Goal: Transaction & Acquisition: Book appointment/travel/reservation

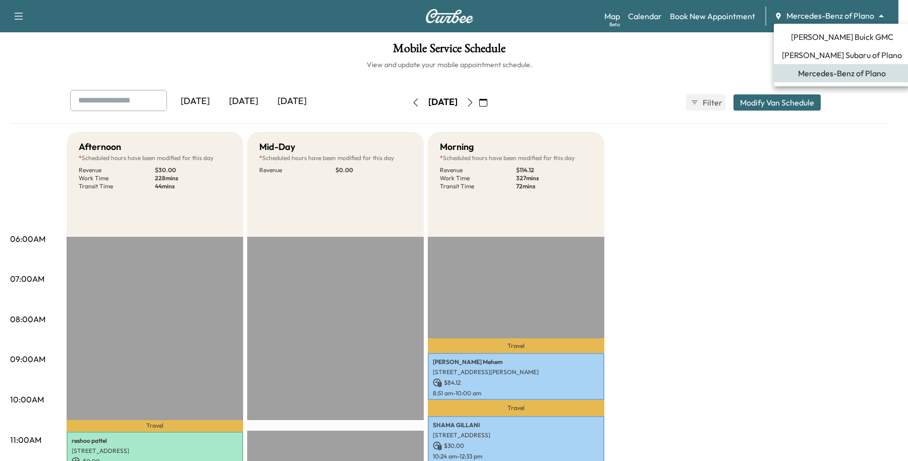
click at [800, 57] on span "[PERSON_NAME] Subaru of Plano" at bounding box center [842, 55] width 120 height 12
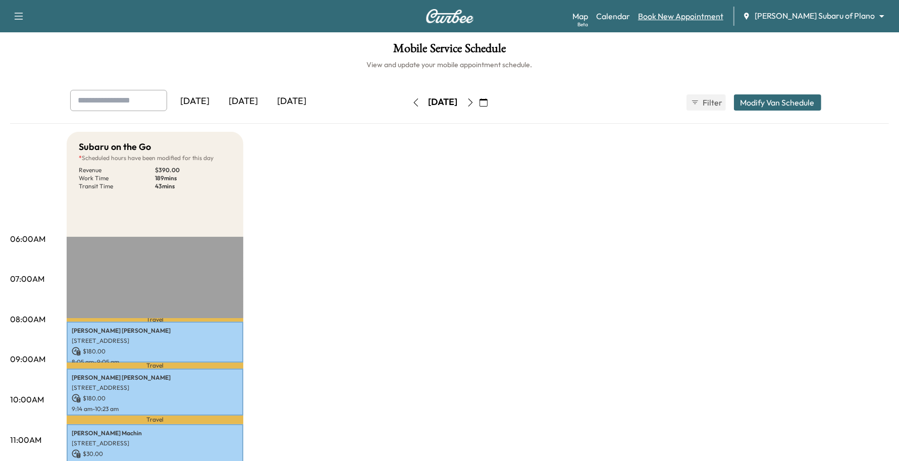
click at [723, 20] on link "Book New Appointment" at bounding box center [680, 16] width 85 height 12
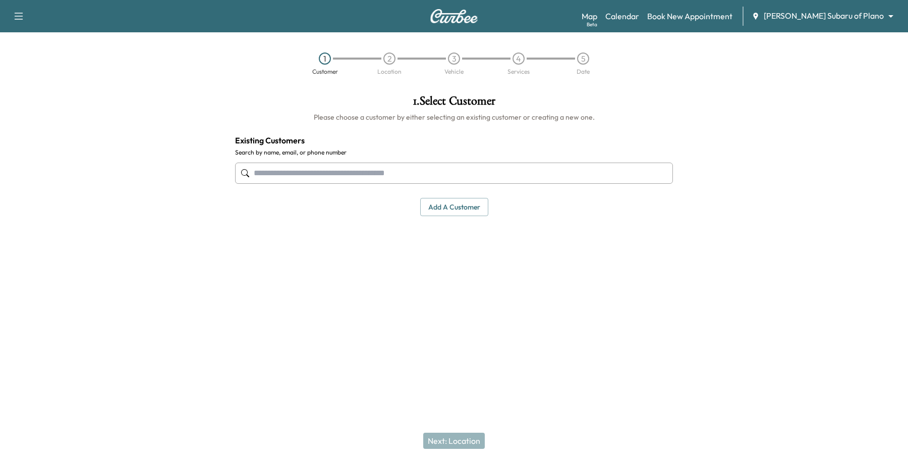
click at [301, 167] on input "text" at bounding box center [454, 172] width 438 height 21
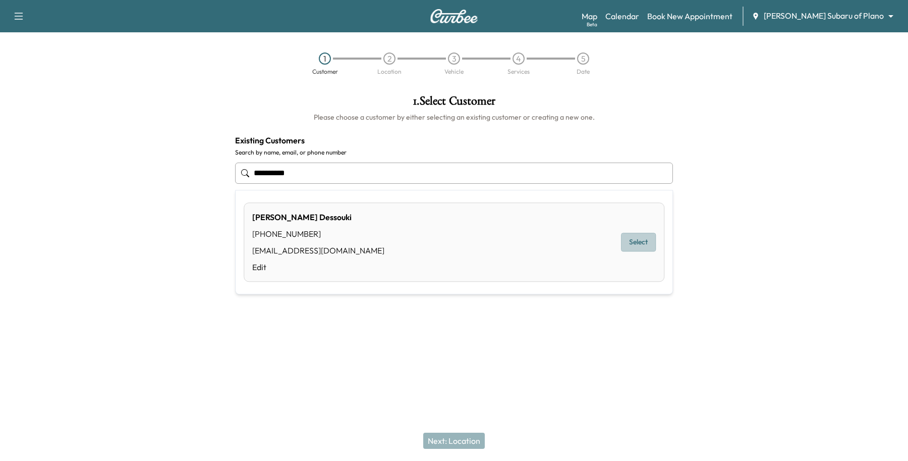
click at [637, 238] on button "Select" at bounding box center [638, 242] width 35 height 19
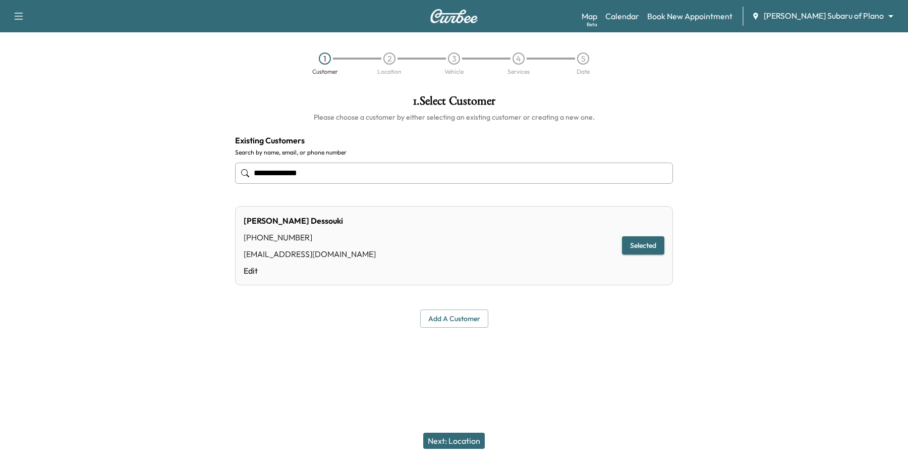
type input "**********"
click at [456, 440] on button "Next: Location" at bounding box center [454, 440] width 62 height 16
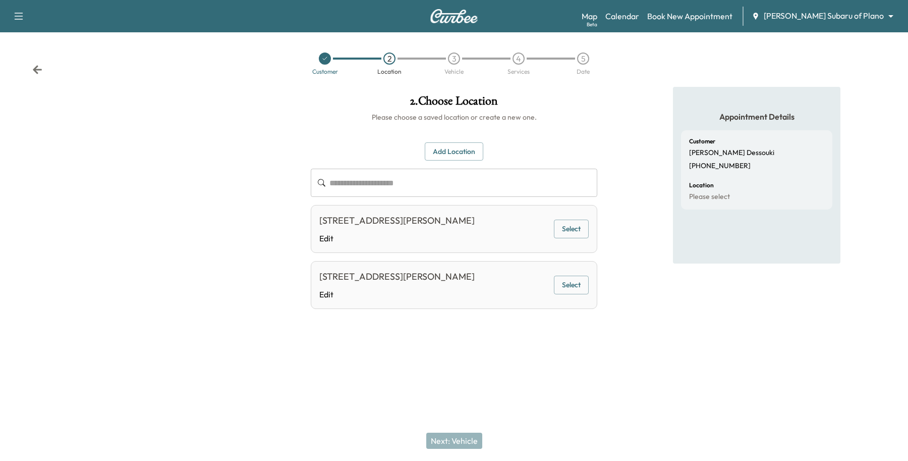
click at [563, 233] on button "Select" at bounding box center [571, 228] width 35 height 19
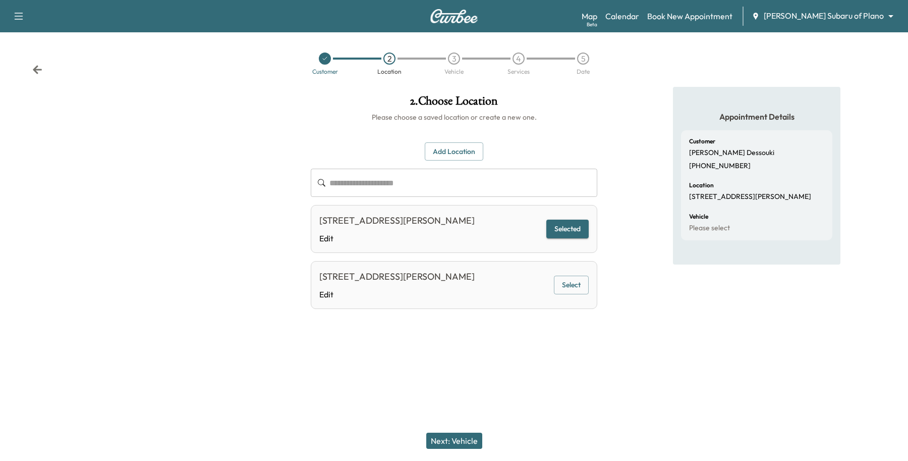
click at [459, 437] on button "Next: Vehicle" at bounding box center [454, 440] width 56 height 16
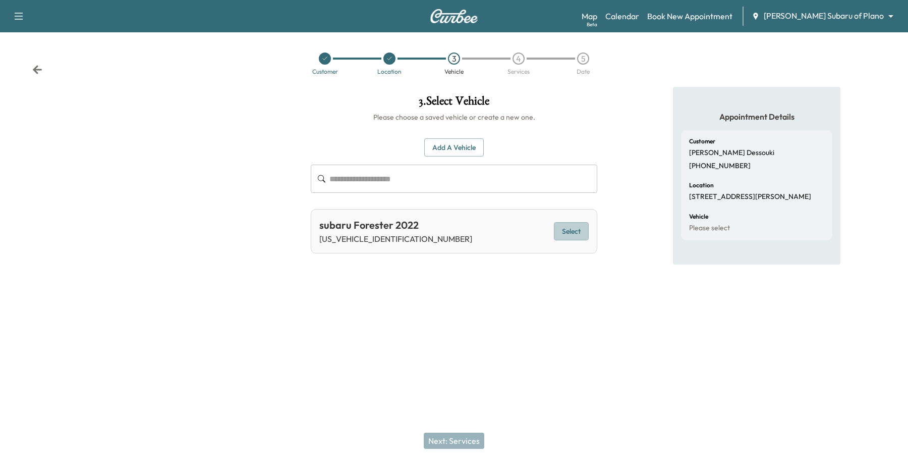
drag, startPoint x: 568, startPoint y: 231, endPoint x: 551, endPoint y: 250, distance: 25.7
click at [568, 230] on button "Select" at bounding box center [571, 231] width 35 height 19
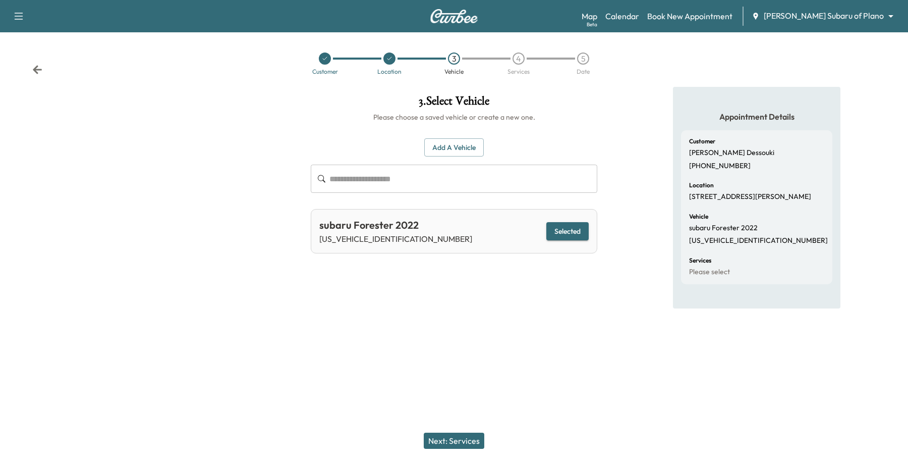
click at [448, 434] on button "Next: Services" at bounding box center [454, 440] width 61 height 16
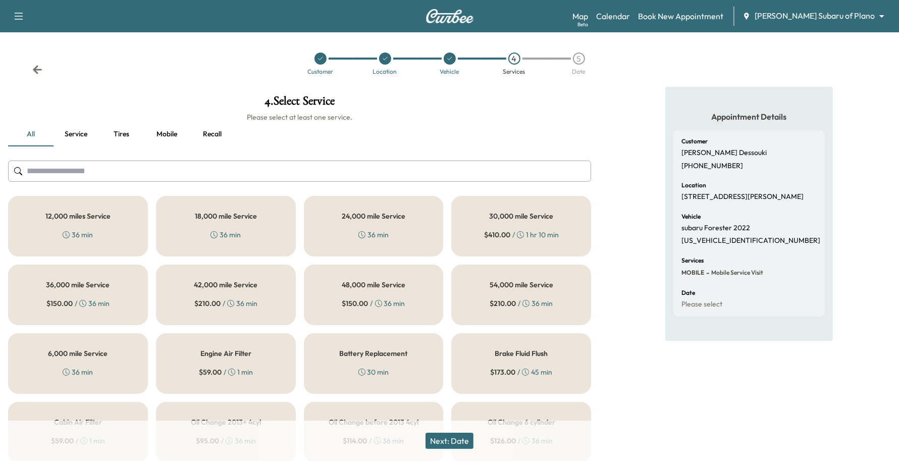
click at [29, 207] on div "12,000 miles Service 36 min" at bounding box center [78, 226] width 140 height 61
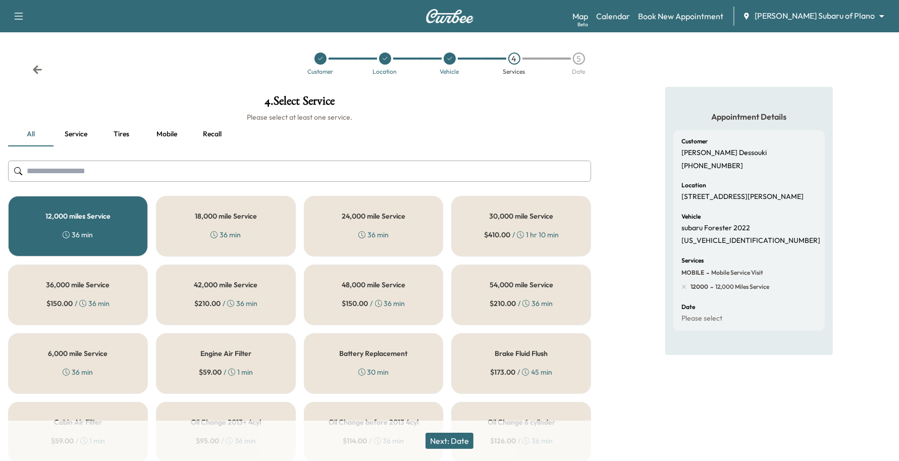
drag, startPoint x: 464, startPoint y: 440, endPoint x: 332, endPoint y: 363, distance: 152.8
click at [337, 368] on div "4 . Select Service Please select at least one service. all Service Tires Mobile…" at bounding box center [299, 416] width 599 height 658
click at [242, 223] on div "18,000 mile Service 36 min" at bounding box center [226, 226] width 140 height 61
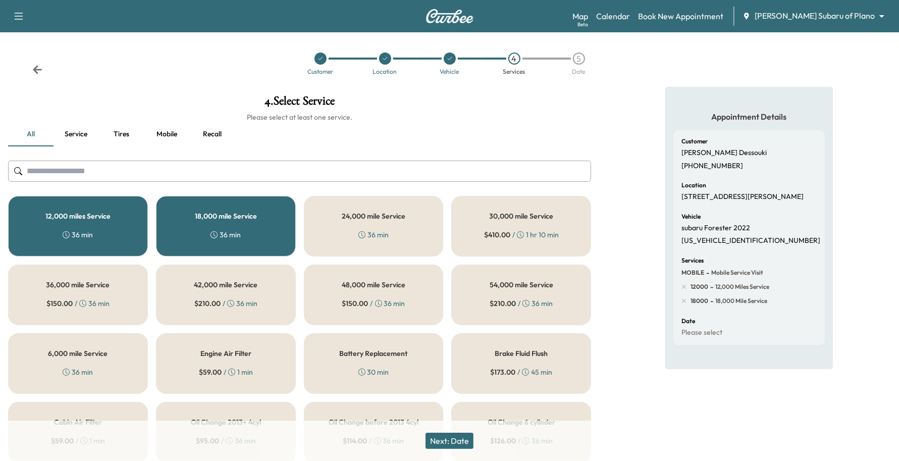
click at [62, 217] on h5 "12,000 miles Service" at bounding box center [77, 215] width 65 height 7
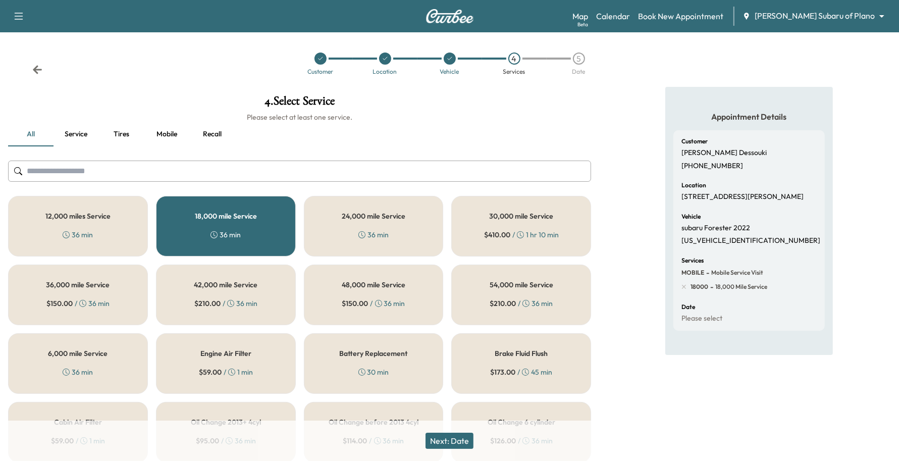
click at [460, 434] on button "Next: Date" at bounding box center [449, 440] width 48 height 16
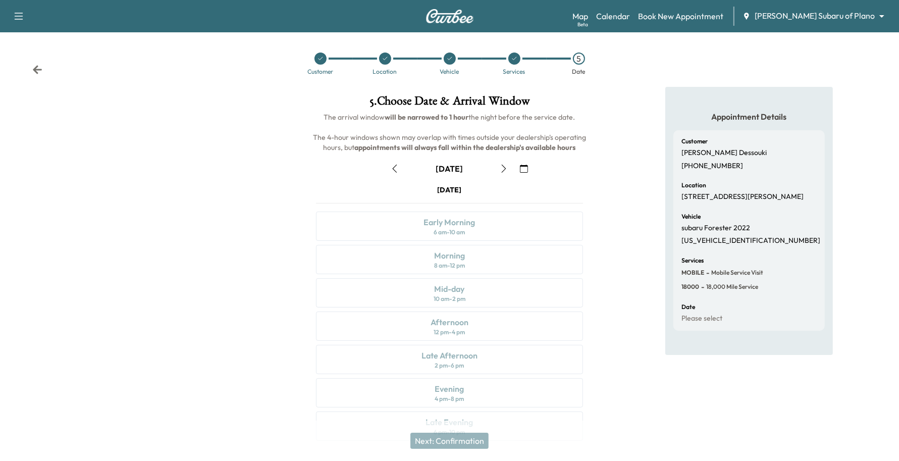
click at [501, 168] on icon "button" at bounding box center [504, 168] width 8 height 8
click at [394, 171] on icon "button" at bounding box center [395, 168] width 8 height 8
click at [526, 165] on icon "button" at bounding box center [524, 168] width 8 height 8
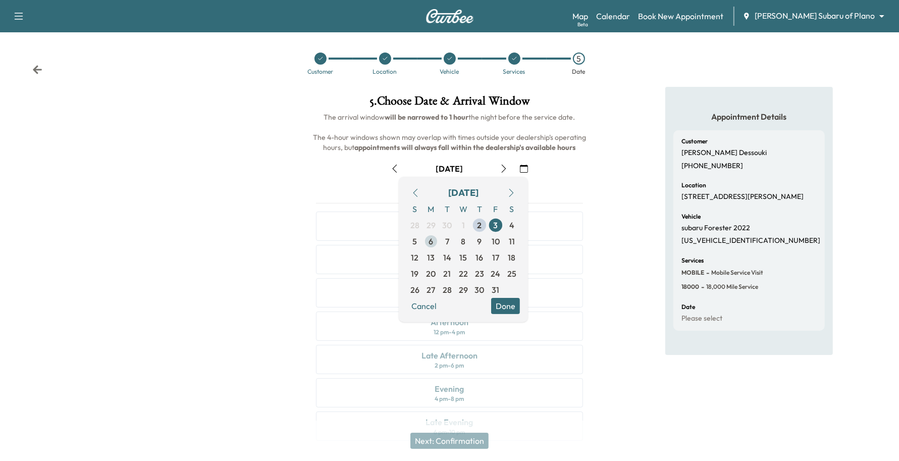
click at [432, 243] on span "6" at bounding box center [431, 241] width 5 height 12
click at [513, 307] on button "Done" at bounding box center [505, 306] width 29 height 16
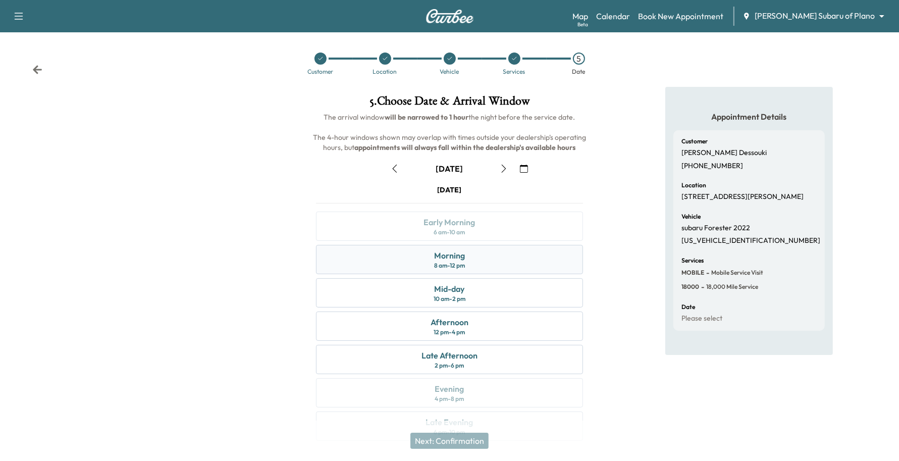
click at [400, 260] on div "Morning 8 am - 12 pm" at bounding box center [449, 259] width 267 height 29
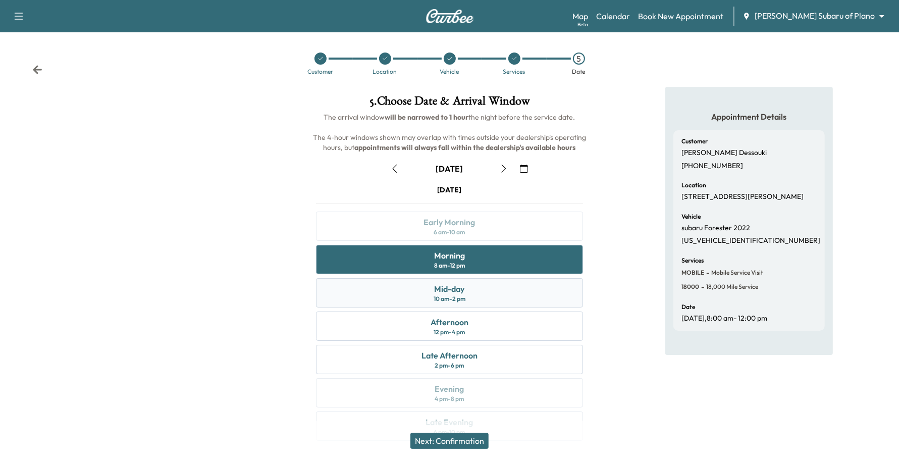
click at [439, 298] on div "10 am - 2 pm" at bounding box center [449, 299] width 32 height 8
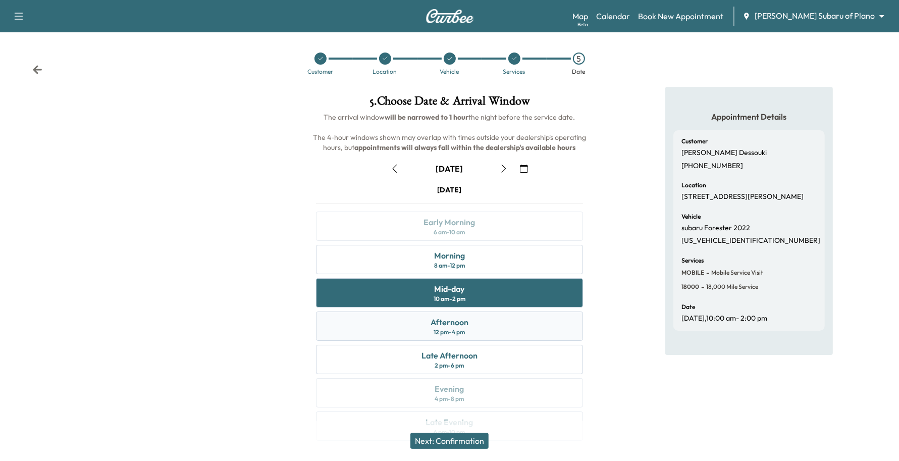
click at [450, 330] on div "12 pm - 4 pm" at bounding box center [448, 332] width 31 height 8
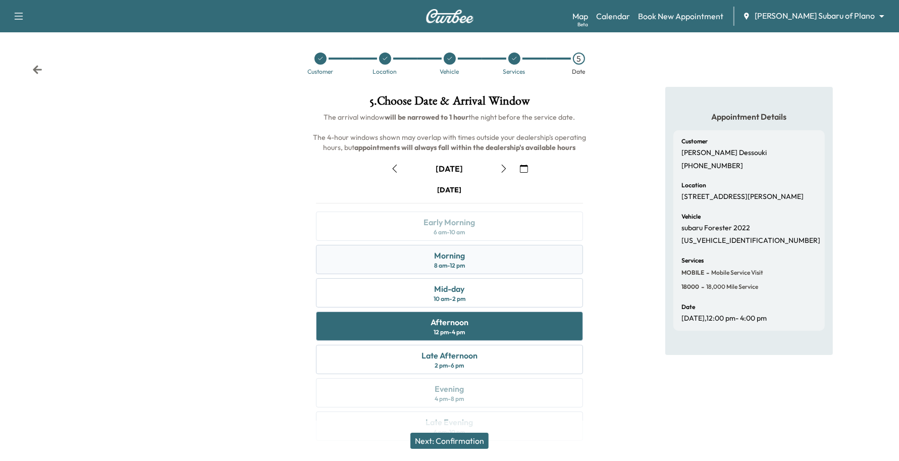
click at [416, 267] on div "Morning 8 am - 12 pm" at bounding box center [449, 259] width 267 height 29
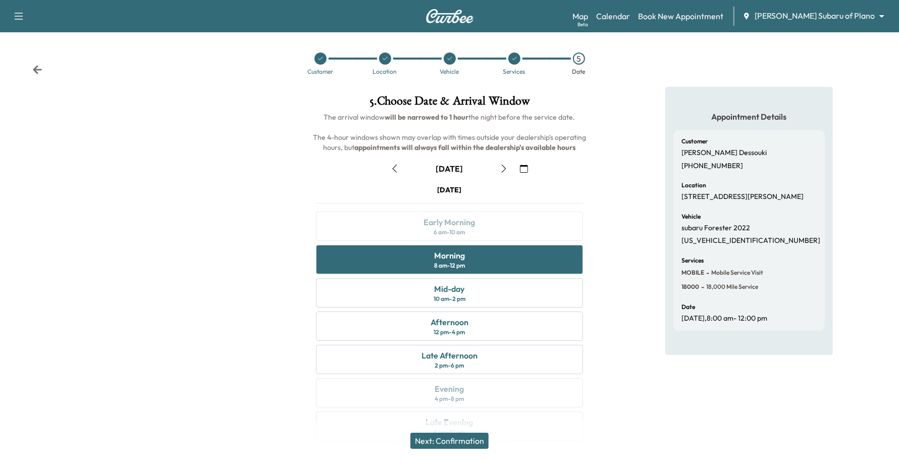
click at [470, 440] on button "Next: Confirmation" at bounding box center [449, 440] width 78 height 16
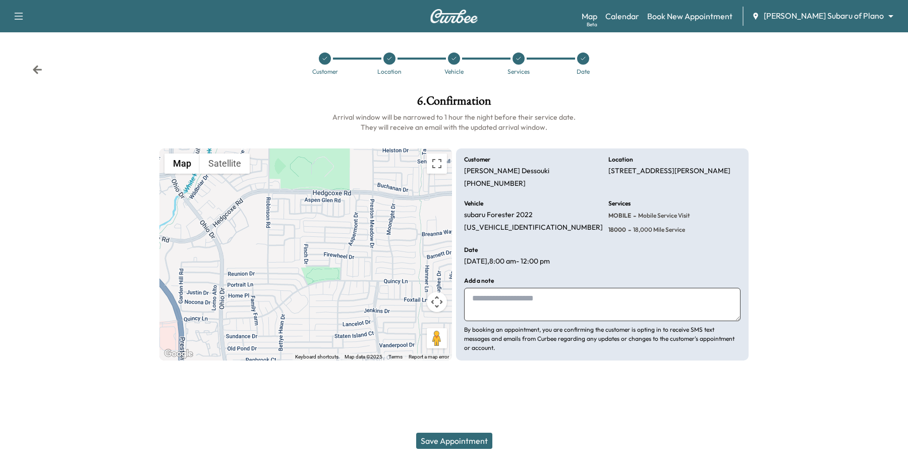
click at [468, 448] on button "Save Appointment" at bounding box center [454, 440] width 76 height 16
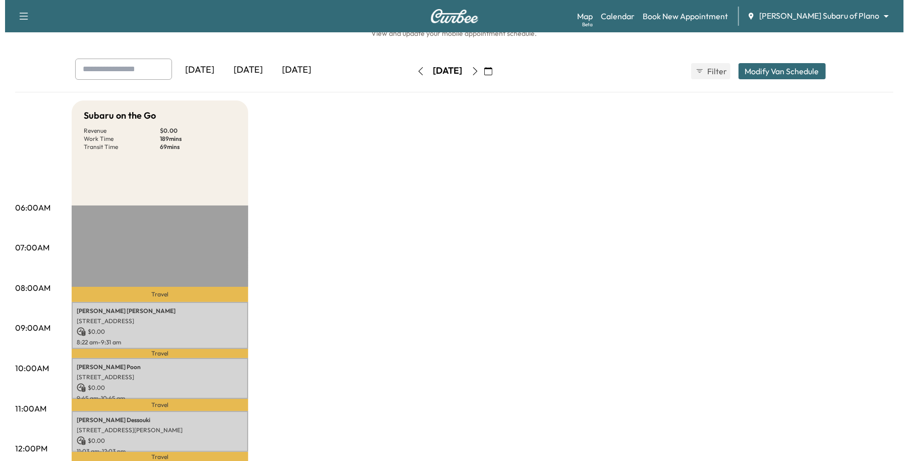
scroll to position [63, 0]
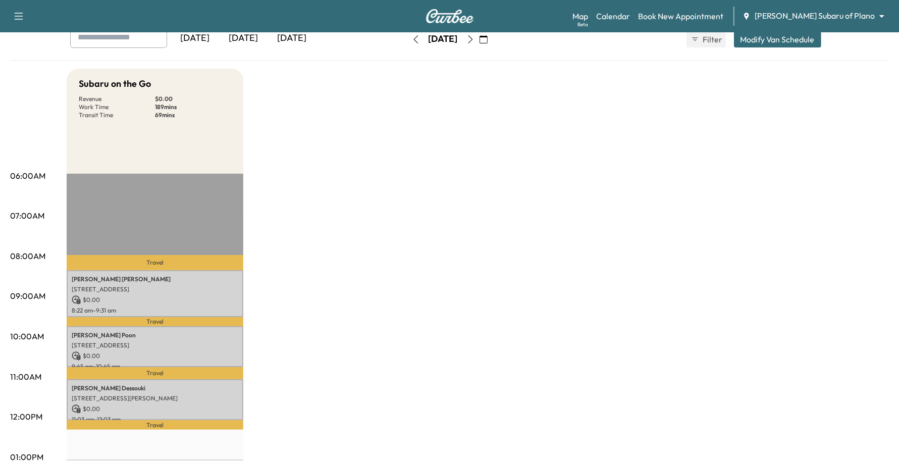
click at [487, 38] on icon "button" at bounding box center [483, 39] width 8 height 8
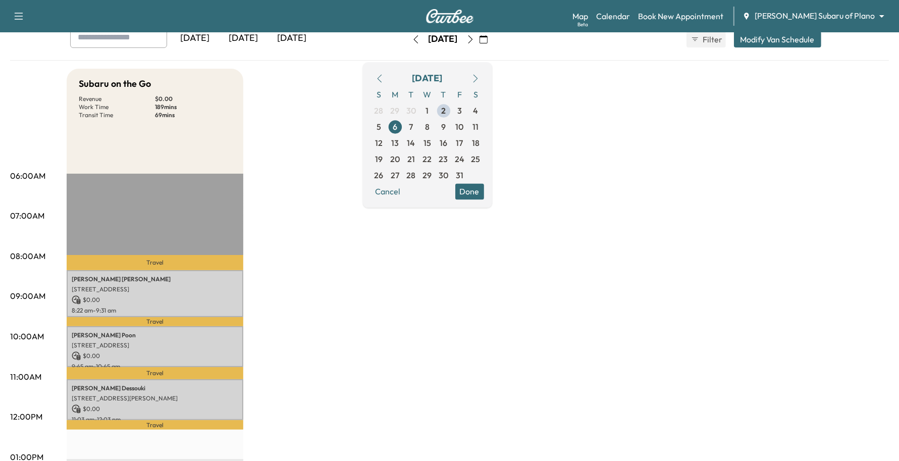
click at [607, 298] on div "Subaru on the Go Revenue $ 0.00 Work Time 189 mins Transit Time 69 mins Travel …" at bounding box center [478, 447] width 822 height 757
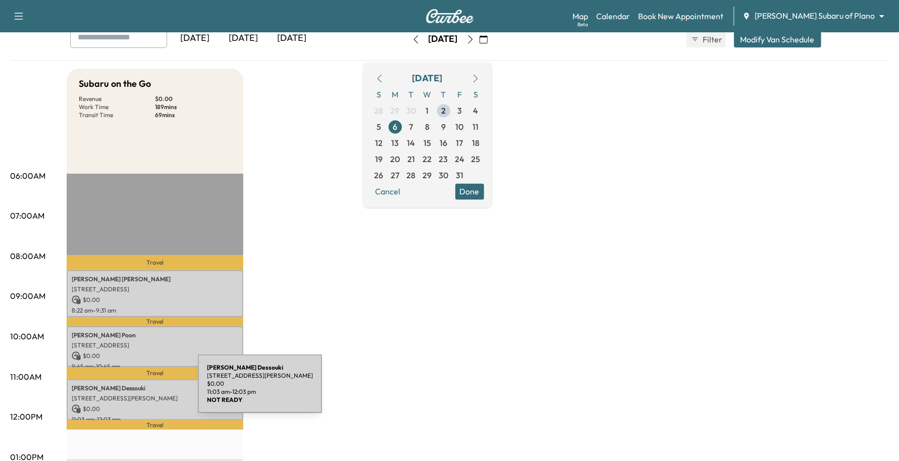
click at [122, 390] on div "[PERSON_NAME] [STREET_ADDRESS][PERSON_NAME] $ 0.00 11:03 am - 12:03 pm" at bounding box center [155, 399] width 177 height 41
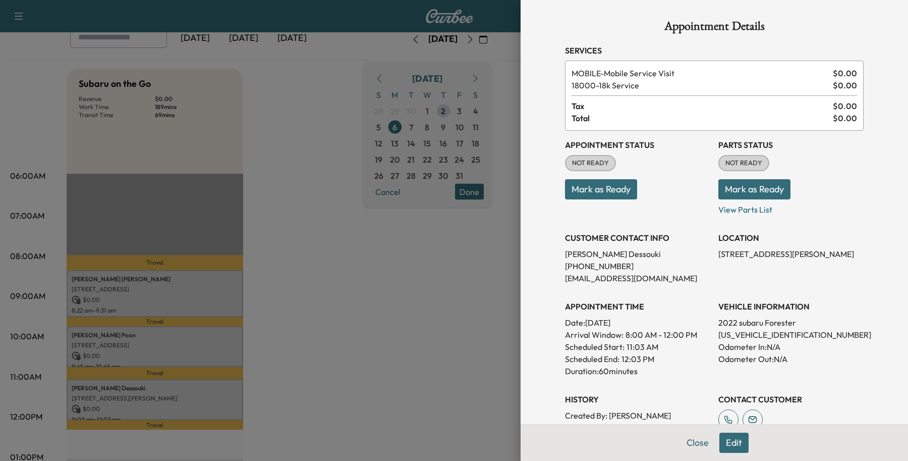
click at [720, 436] on button "Edit" at bounding box center [734, 442] width 29 height 20
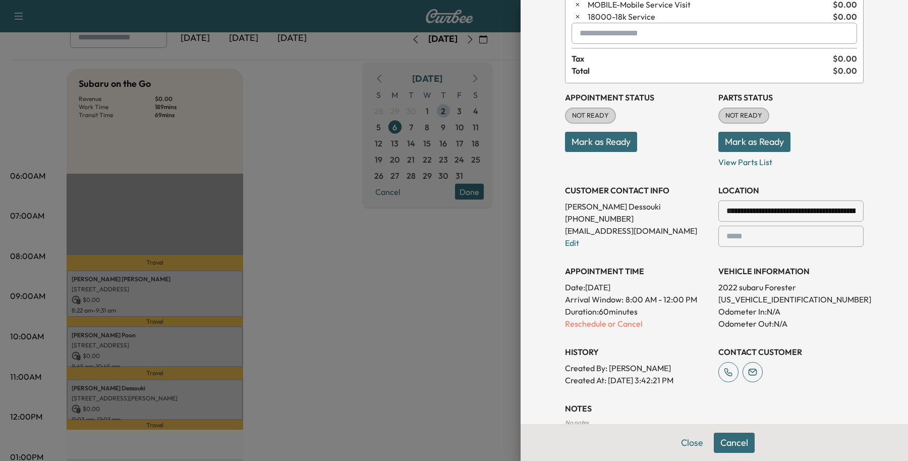
scroll to position [189, 0]
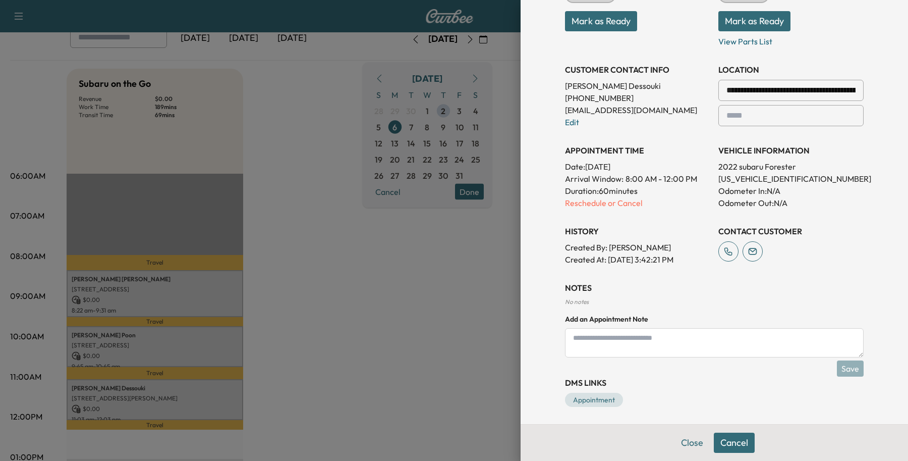
click at [662, 349] on textarea at bounding box center [714, 342] width 299 height 29
type textarea "**********"
click at [848, 368] on button "Save" at bounding box center [850, 368] width 27 height 16
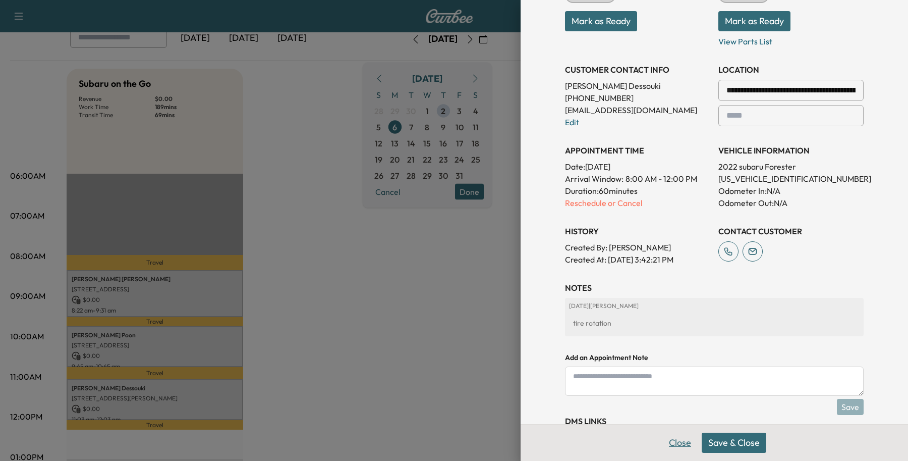
click at [663, 445] on button "Close" at bounding box center [680, 442] width 35 height 20
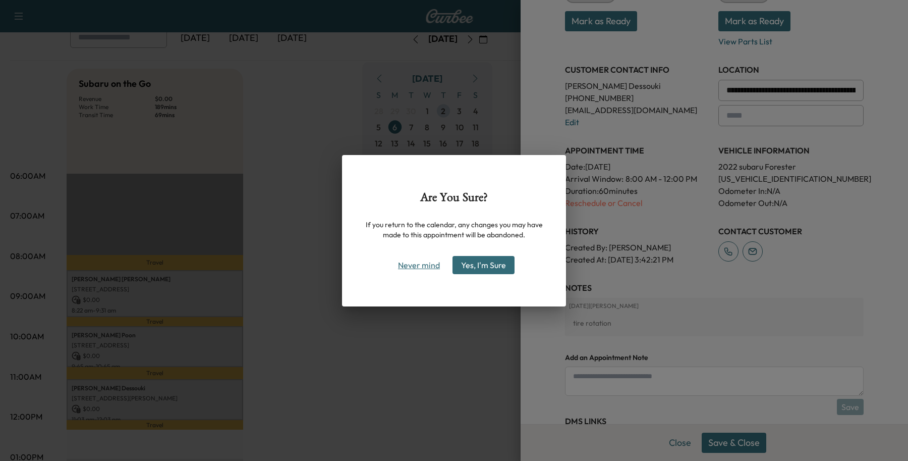
click at [411, 264] on button "Never mind" at bounding box center [419, 265] width 51 height 16
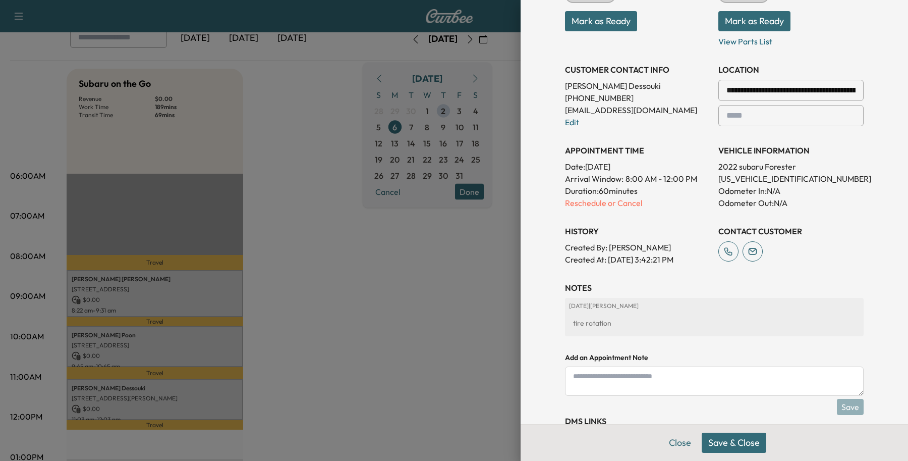
click at [167, 391] on div at bounding box center [454, 230] width 908 height 461
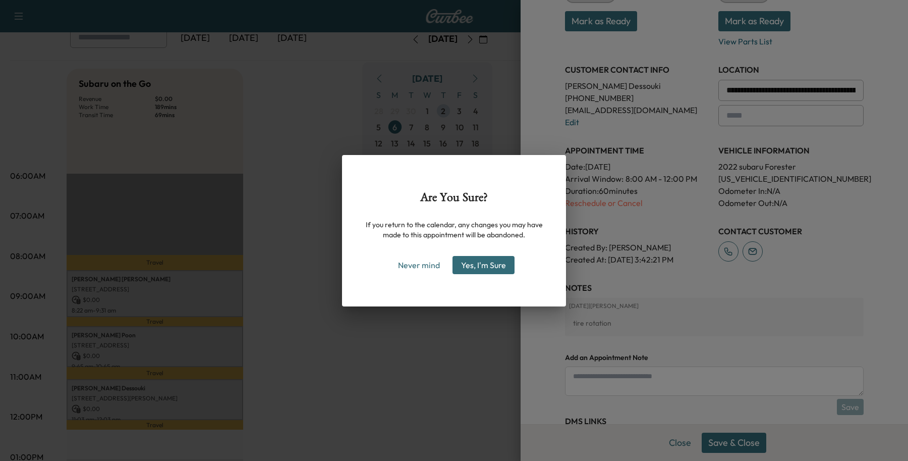
click at [468, 260] on button "Yes, I'm Sure" at bounding box center [484, 265] width 62 height 18
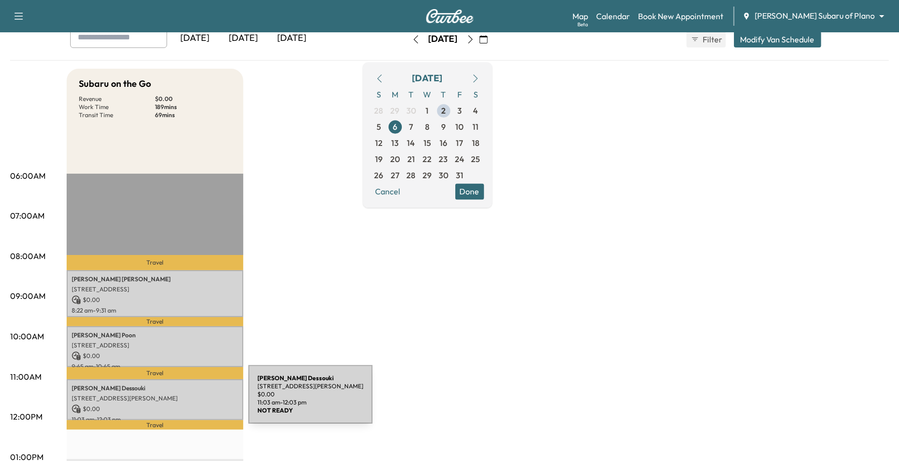
click at [173, 400] on div "[PERSON_NAME] [STREET_ADDRESS][PERSON_NAME] $ 0.00 11:03 am - 12:03 pm" at bounding box center [155, 399] width 177 height 41
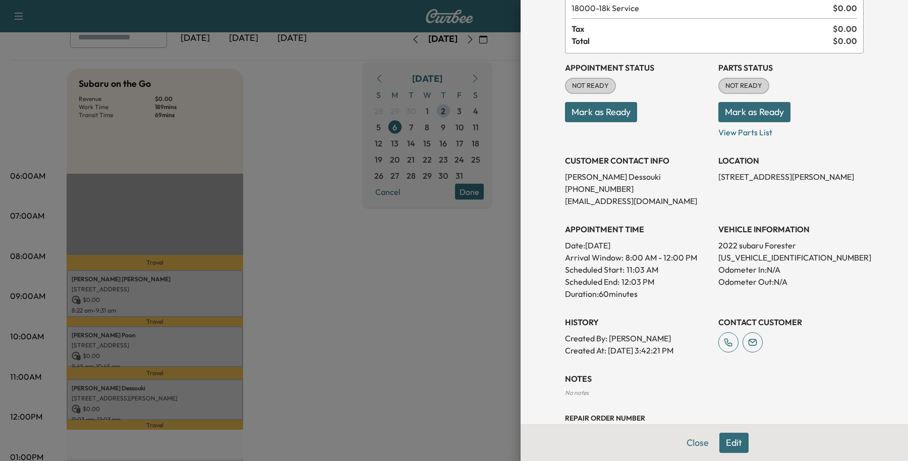
scroll to position [0, 0]
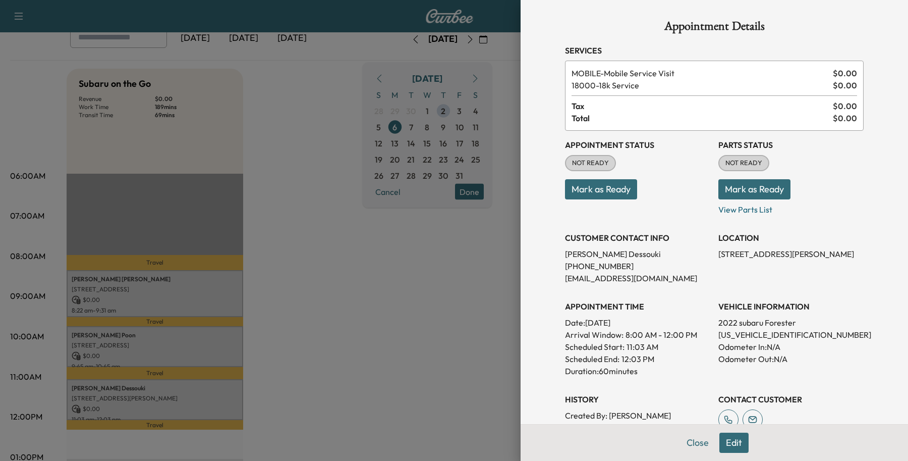
click at [720, 435] on button "Edit" at bounding box center [734, 442] width 29 height 20
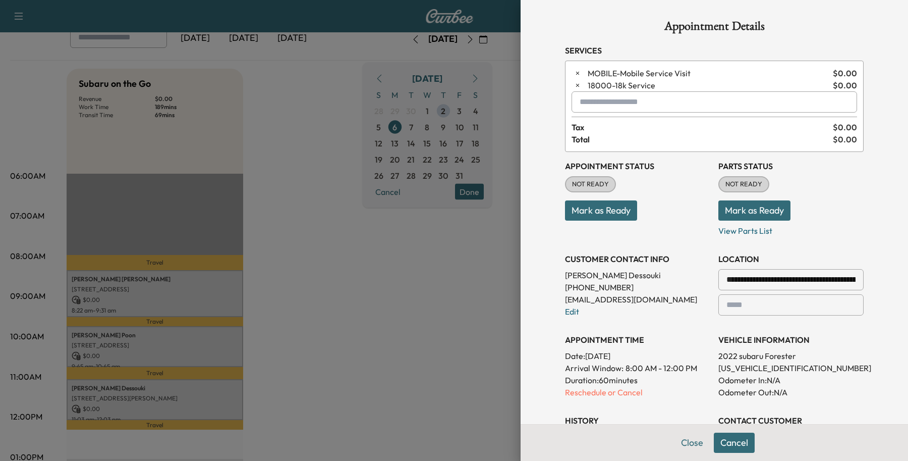
drag, startPoint x: 711, startPoint y: 275, endPoint x: 692, endPoint y: 297, distance: 28.9
click at [692, 297] on div "**********" at bounding box center [714, 303] width 299 height 303
click at [694, 290] on p "[PHONE_NUMBER]" at bounding box center [637, 287] width 145 height 12
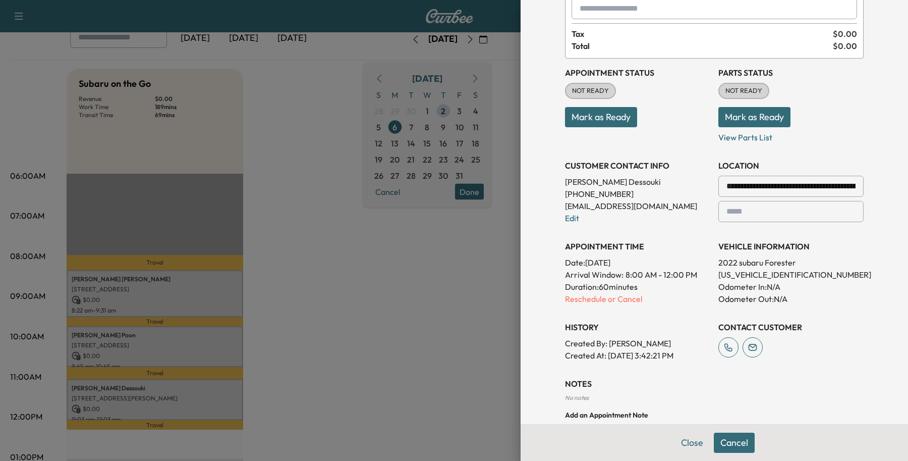
scroll to position [193, 0]
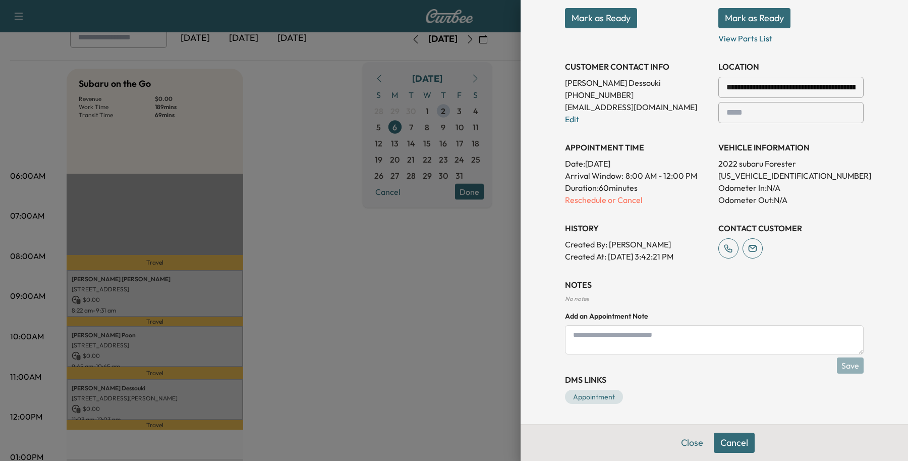
click at [786, 91] on input "**********" at bounding box center [791, 87] width 145 height 21
click at [774, 91] on input "**********" at bounding box center [791, 87] width 145 height 21
drag, startPoint x: 853, startPoint y: 87, endPoint x: 737, endPoint y: 83, distance: 116.1
click at [737, 83] on input "**********" at bounding box center [791, 87] width 145 height 21
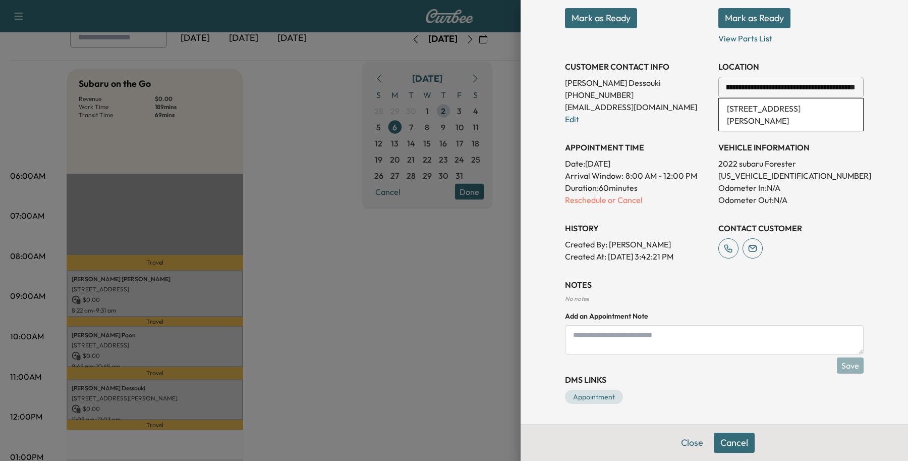
scroll to position [0, 0]
click at [848, 84] on div at bounding box center [854, 87] width 12 height 12
click at [848, 86] on div at bounding box center [854, 87] width 12 height 12
drag, startPoint x: 710, startPoint y: 82, endPoint x: 907, endPoint y: 105, distance: 198.1
click at [907, 105] on div "**********" at bounding box center [715, 230] width 388 height 461
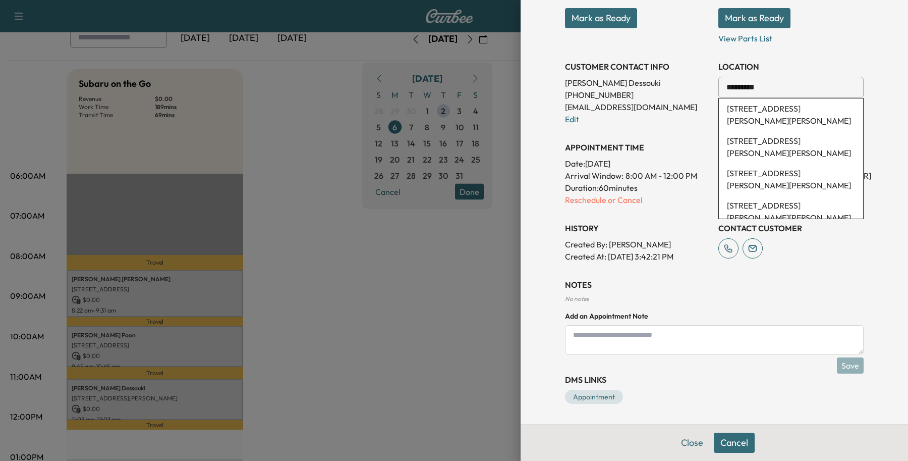
click at [750, 107] on li "[STREET_ADDRESS][PERSON_NAME][PERSON_NAME]" at bounding box center [791, 114] width 144 height 32
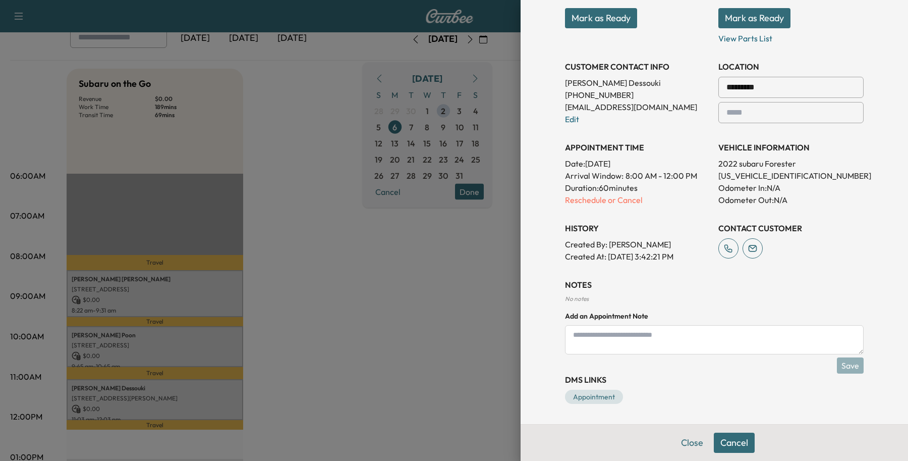
type input "**********"
click at [743, 435] on button "Save & Close" at bounding box center [734, 442] width 65 height 20
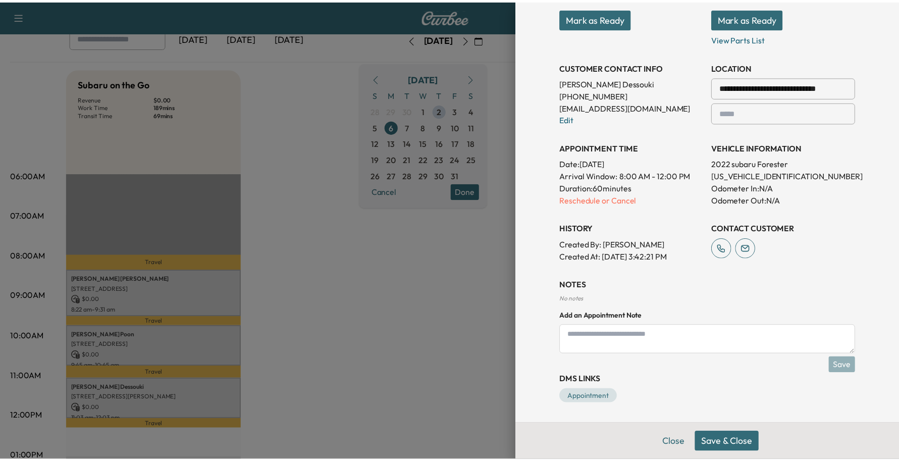
scroll to position [159, 0]
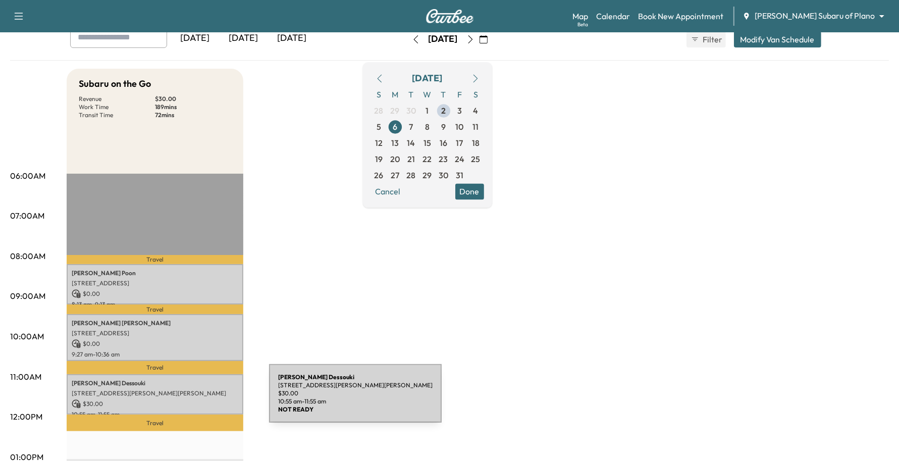
click at [193, 399] on p "$ 30.00" at bounding box center [155, 403] width 167 height 9
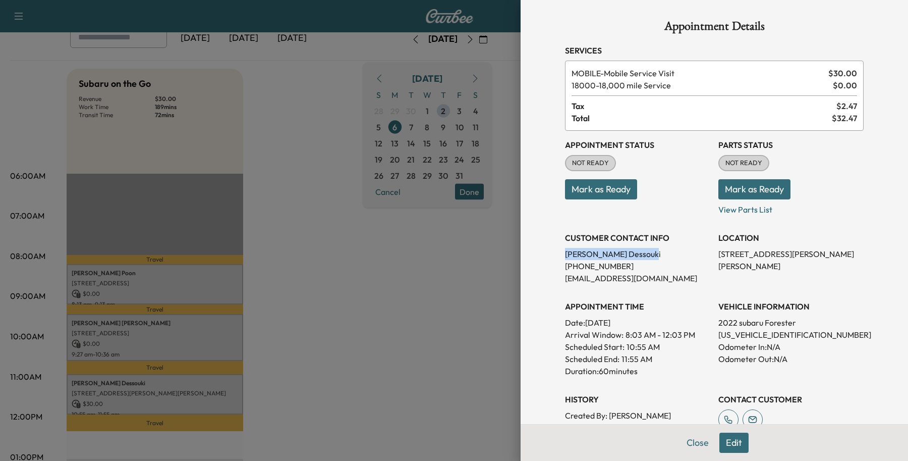
drag, startPoint x: 614, startPoint y: 256, endPoint x: 548, endPoint y: 253, distance: 66.2
click at [553, 253] on div "Appointment Details Services MOBILE - Mobile Service Visit $ 30.00 18000 - 18,0…" at bounding box center [714, 302] width 323 height 605
click at [621, 255] on p "[PERSON_NAME]" at bounding box center [637, 254] width 145 height 12
drag, startPoint x: 621, startPoint y: 255, endPoint x: 536, endPoint y: 253, distance: 84.8
click at [536, 253] on div "Appointment Details Services MOBILE - Mobile Service Visit $ 30.00 18000 - 18,0…" at bounding box center [715, 230] width 388 height 461
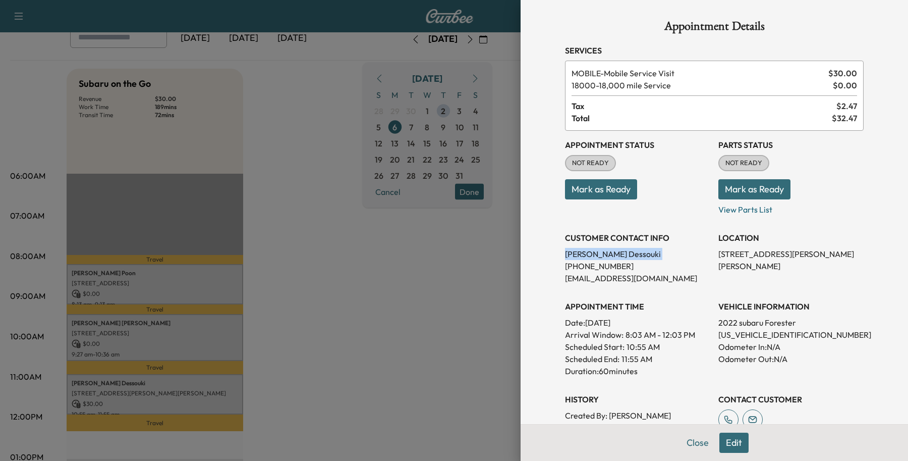
copy p "[PERSON_NAME]"
click at [724, 437] on button "Edit" at bounding box center [734, 442] width 29 height 20
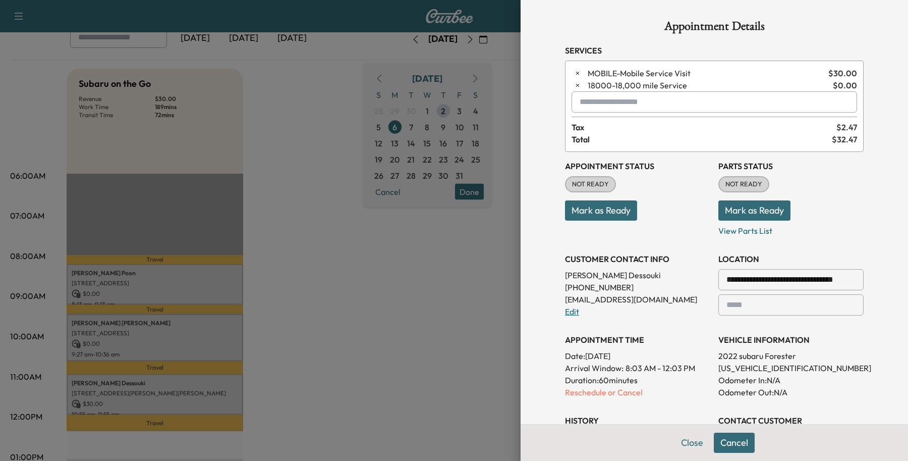
click at [565, 316] on link "Edit" at bounding box center [572, 311] width 14 height 10
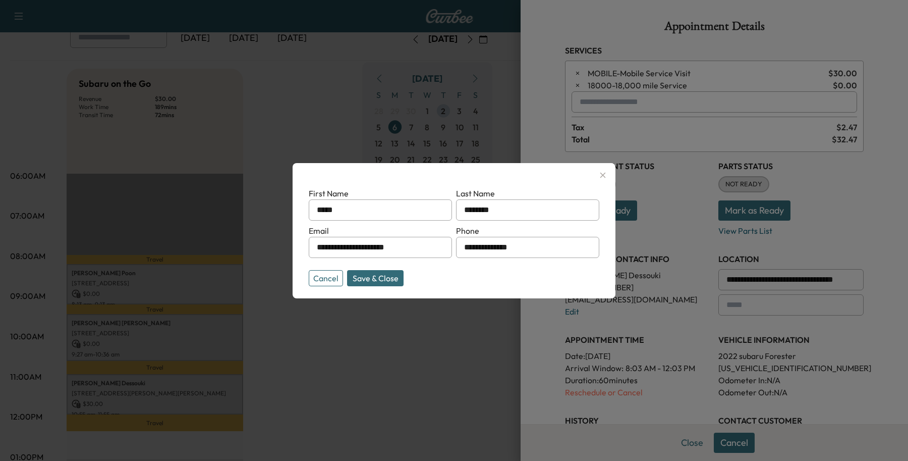
drag, startPoint x: 538, startPoint y: 253, endPoint x: 360, endPoint y: 271, distance: 179.5
click at [382, 268] on form "**********" at bounding box center [454, 234] width 291 height 95
type input "**********"
click at [376, 278] on button "Save & Close" at bounding box center [375, 278] width 57 height 16
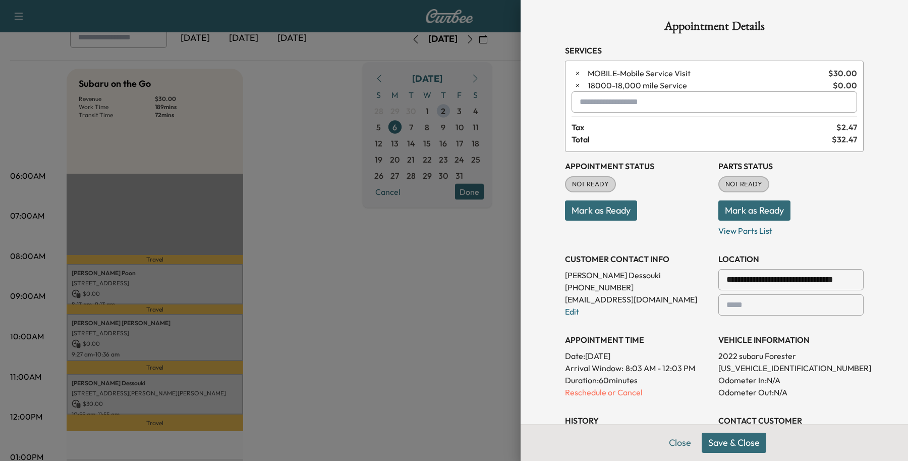
click at [710, 442] on button "Save & Close" at bounding box center [734, 442] width 65 height 20
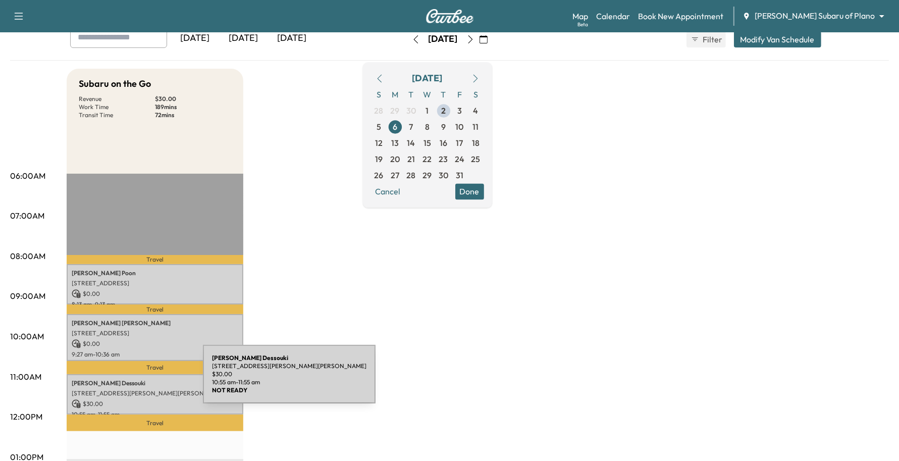
click at [127, 380] on p "[PERSON_NAME]" at bounding box center [155, 383] width 167 height 8
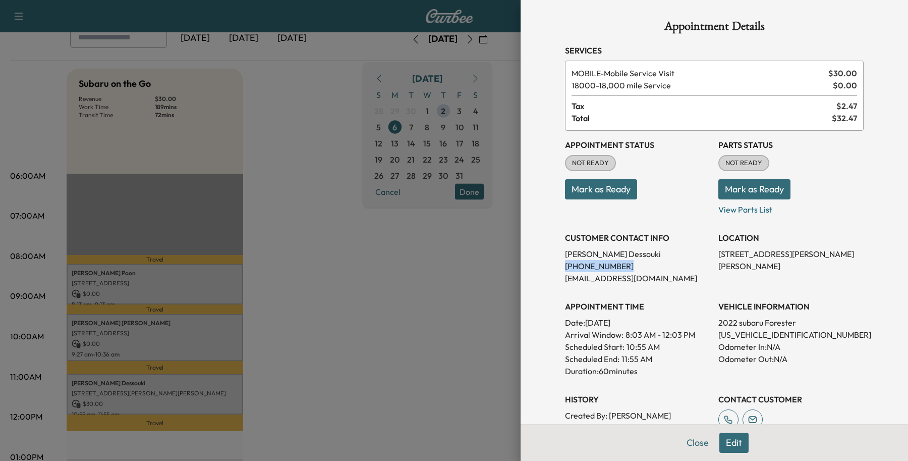
drag, startPoint x: 614, startPoint y: 265, endPoint x: 540, endPoint y: 271, distance: 74.4
click at [540, 271] on div "Appointment Details Services MOBILE - Mobile Service Visit $ 30.00 18000 - 18,0…" at bounding box center [715, 230] width 388 height 461
copy p "[PHONE_NUMBER]"
click at [689, 443] on button "Close" at bounding box center [697, 442] width 35 height 20
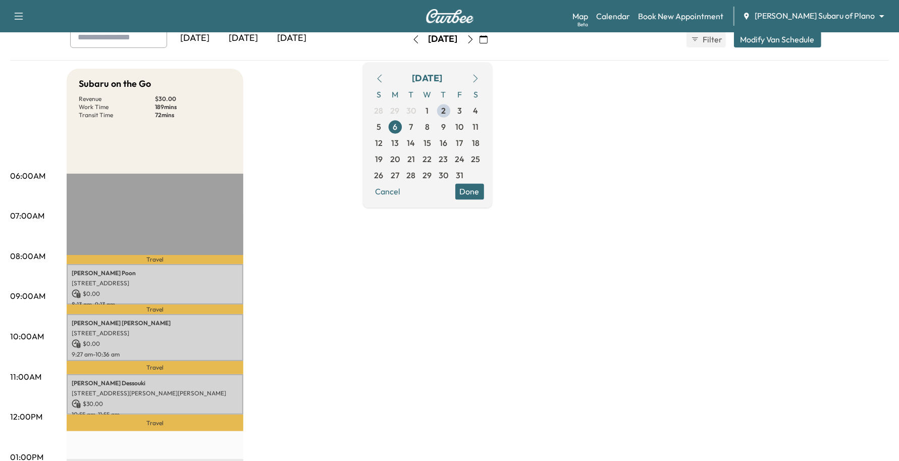
click at [851, 18] on body "Support Log Out Map Beta Calendar Book New Appointment [PERSON_NAME] Subaru of …" at bounding box center [449, 167] width 899 height 461
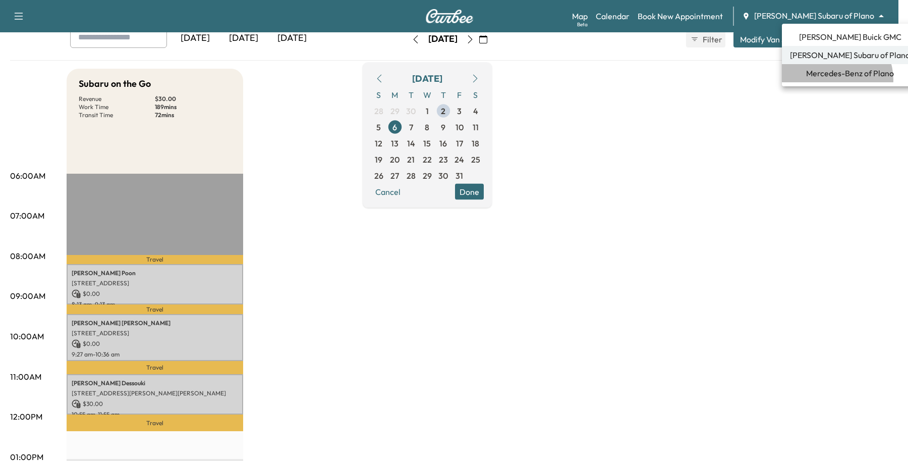
click at [835, 80] on li "Mercedes-Benz of Plano" at bounding box center [850, 73] width 136 height 18
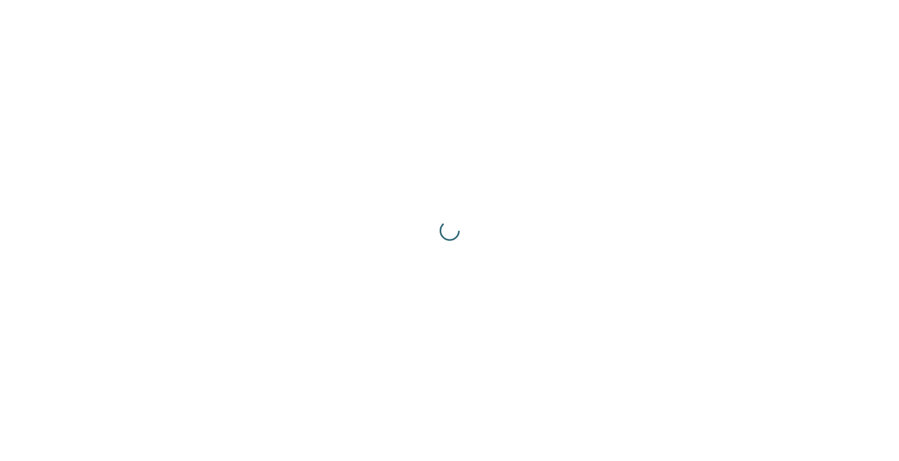
scroll to position [0, 0]
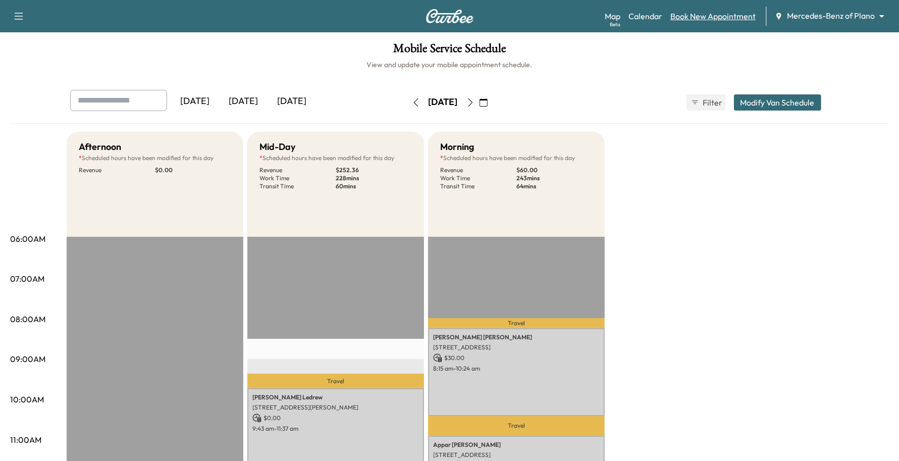
click at [745, 19] on link "Book New Appointment" at bounding box center [712, 16] width 85 height 12
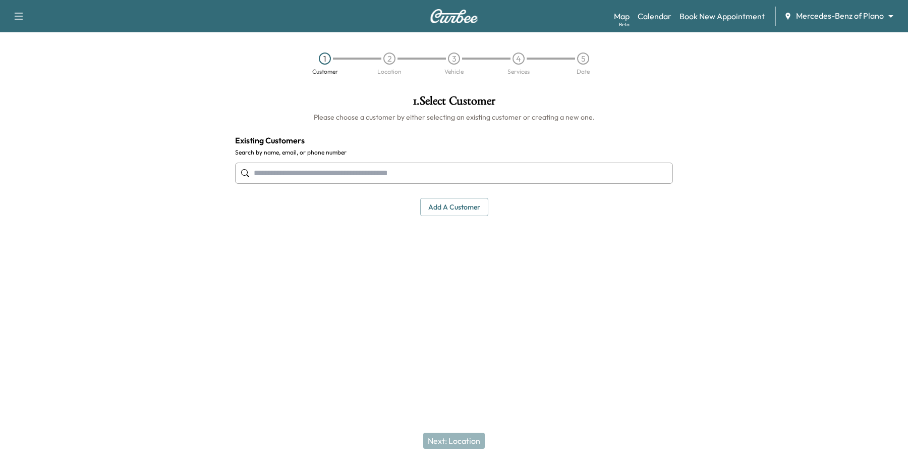
click at [298, 177] on input "text" at bounding box center [454, 172] width 438 height 21
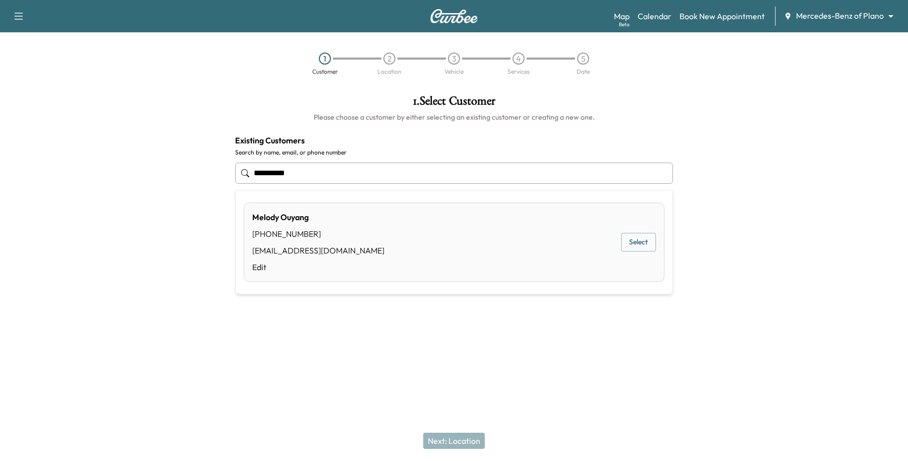
click at [648, 243] on button "Select" at bounding box center [638, 242] width 35 height 19
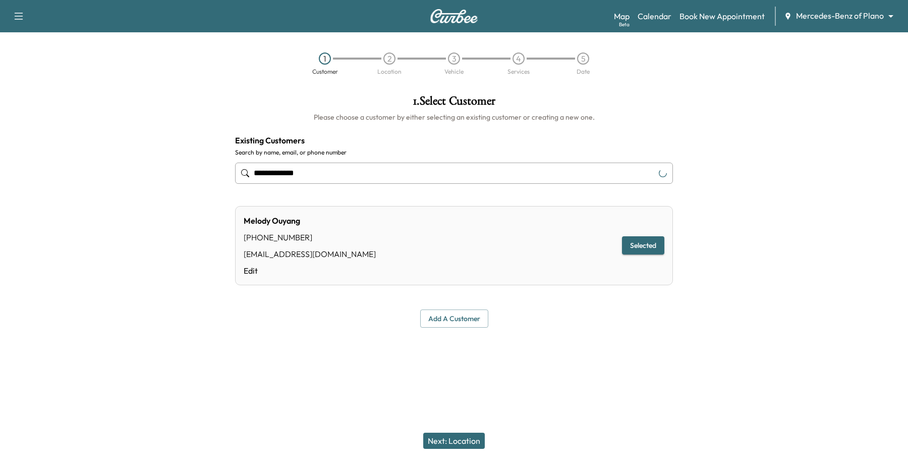
type input "**********"
click at [451, 436] on button "Next: Location" at bounding box center [454, 440] width 62 height 16
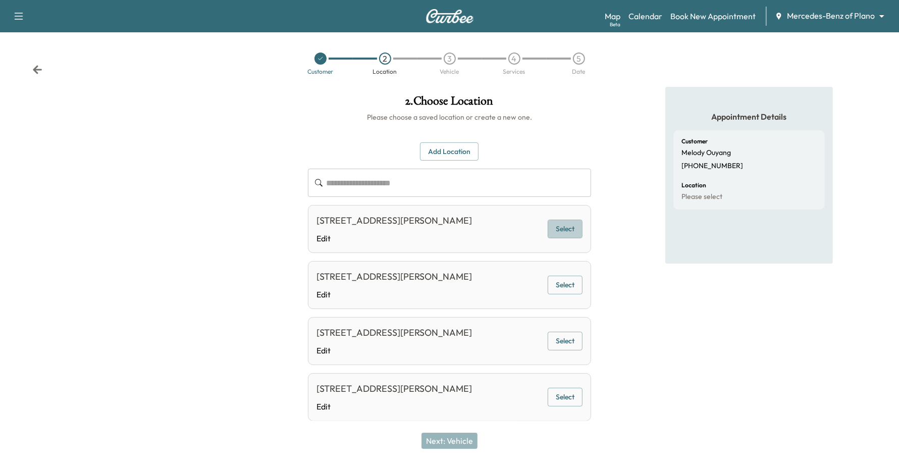
click at [554, 232] on button "Select" at bounding box center [564, 228] width 35 height 19
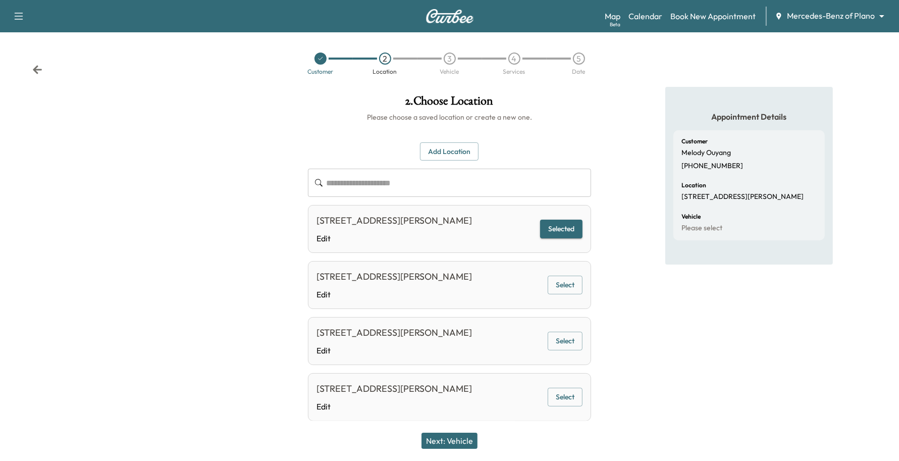
click at [468, 442] on button "Next: Vehicle" at bounding box center [449, 440] width 56 height 16
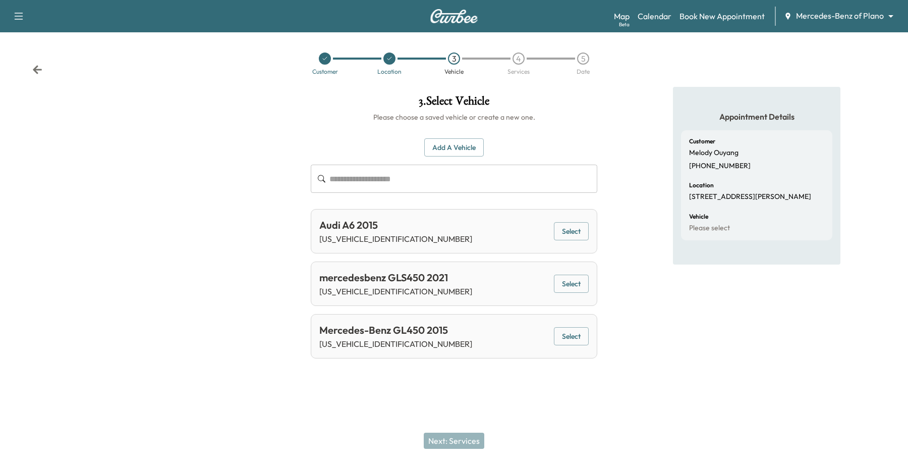
click at [574, 283] on button "Select" at bounding box center [571, 283] width 35 height 19
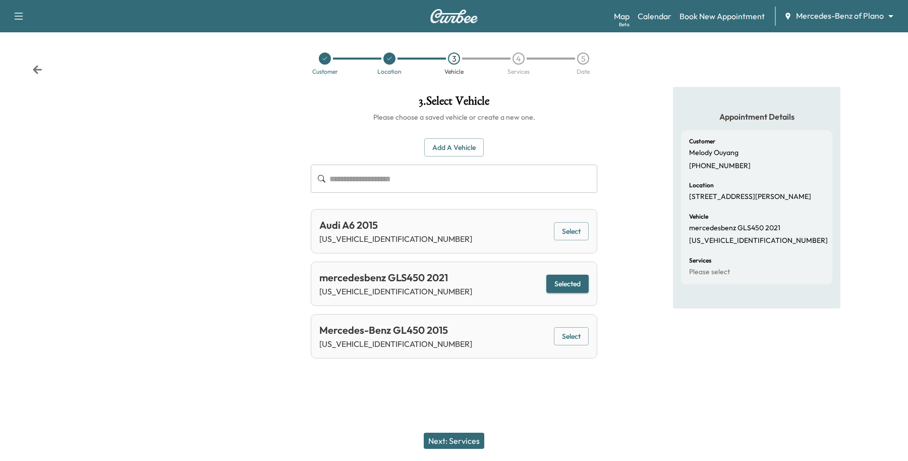
click at [470, 443] on button "Next: Services" at bounding box center [454, 440] width 61 height 16
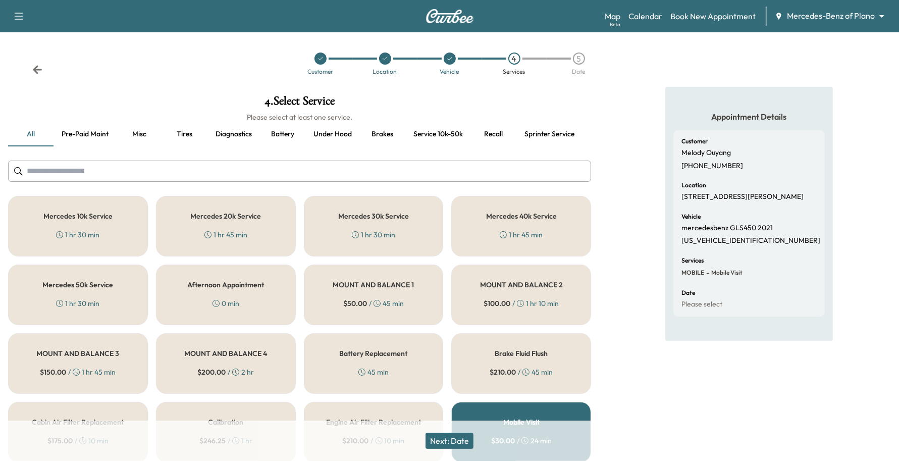
click at [479, 224] on div "Mercedes 40k Service 1 hr 45 min" at bounding box center [521, 226] width 140 height 61
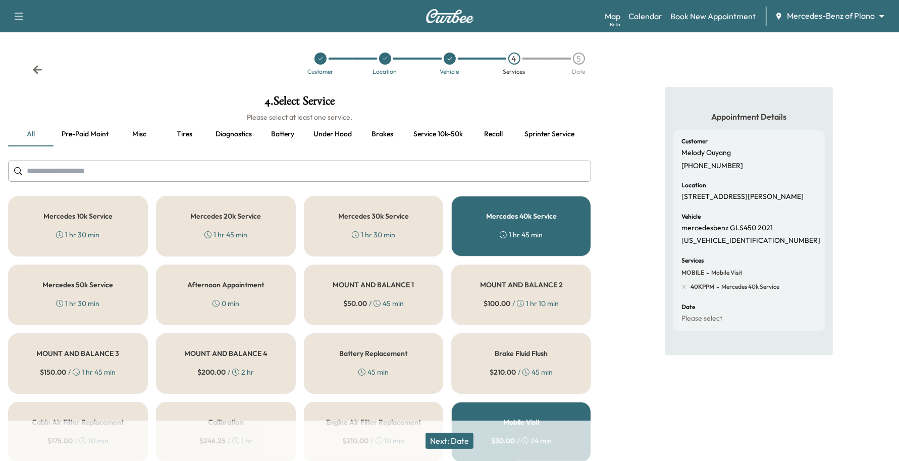
click at [458, 435] on button "Next: Date" at bounding box center [449, 440] width 48 height 16
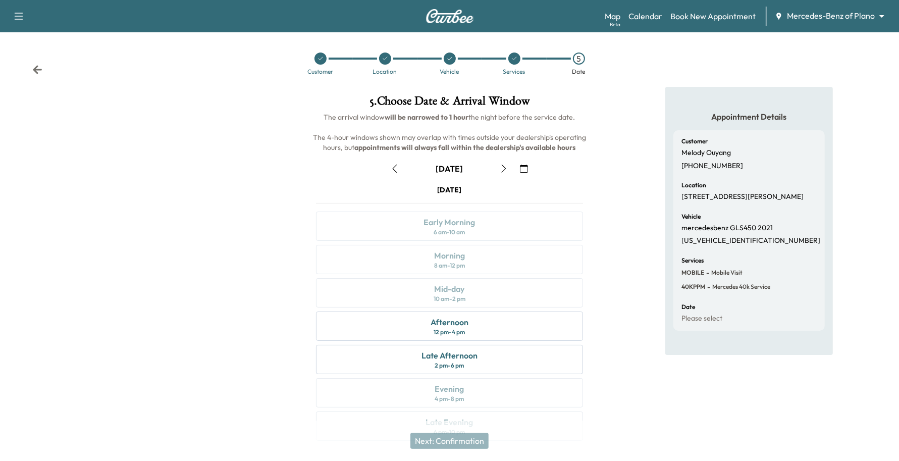
click at [518, 167] on button "button" at bounding box center [523, 168] width 17 height 16
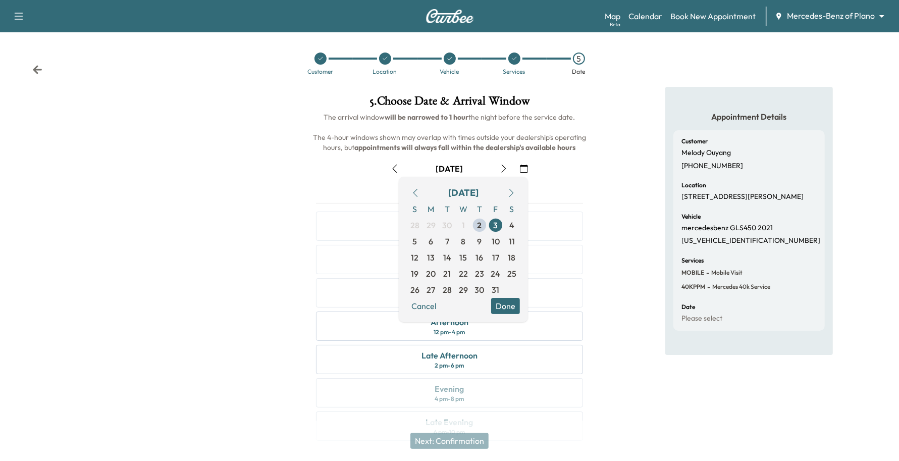
click at [556, 162] on div "[DATE]" at bounding box center [450, 168] width 284 height 16
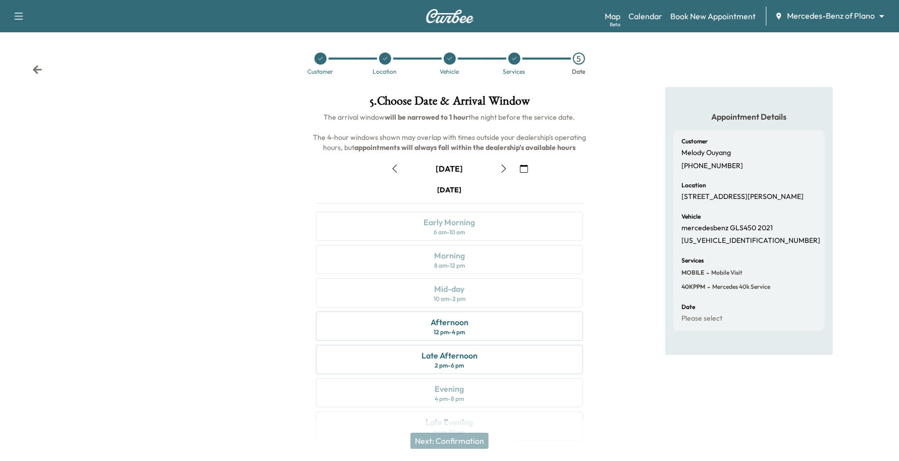
click at [526, 168] on icon "button" at bounding box center [524, 168] width 8 height 8
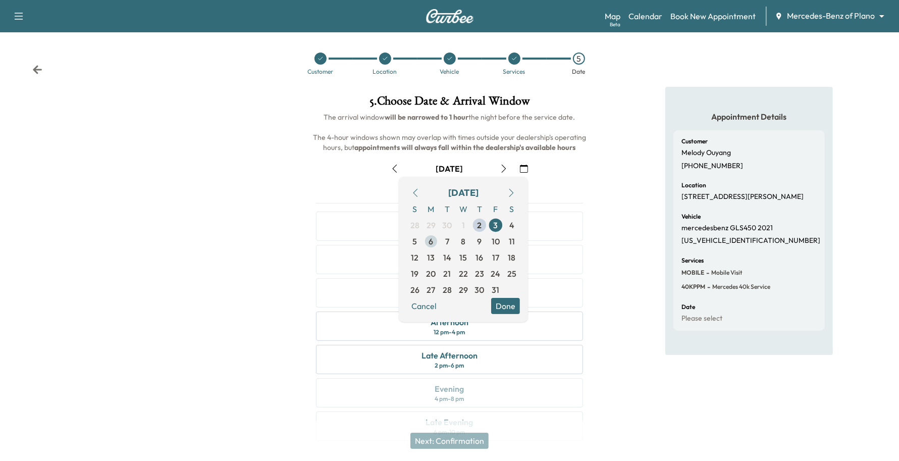
click at [425, 237] on span "6" at bounding box center [431, 241] width 16 height 16
click at [506, 312] on button "Done" at bounding box center [505, 306] width 29 height 16
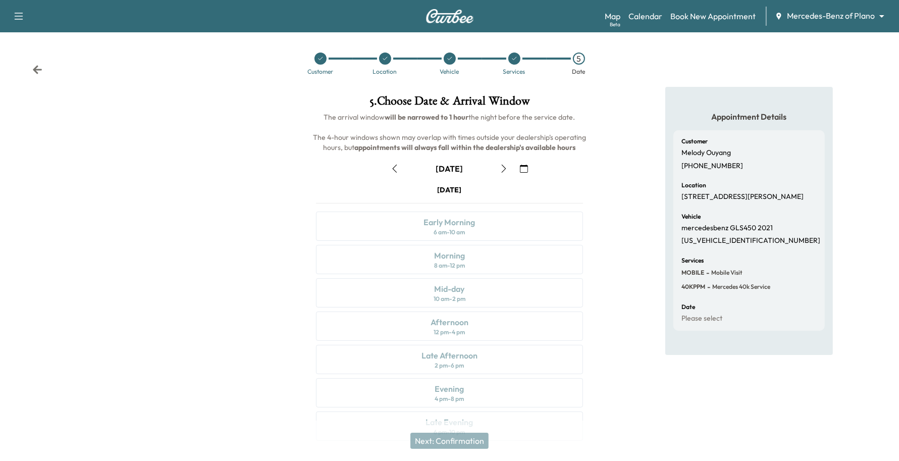
click at [503, 170] on icon "button" at bounding box center [504, 168] width 8 height 8
click at [395, 166] on icon "button" at bounding box center [395, 168] width 8 height 8
click at [501, 167] on icon "button" at bounding box center [504, 168] width 8 height 8
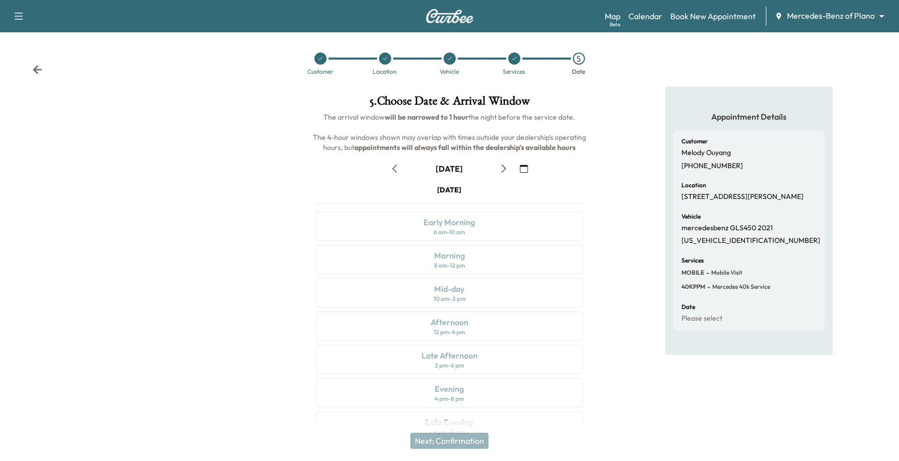
click at [501, 167] on icon "button" at bounding box center [504, 168] width 8 height 8
click at [391, 166] on icon "button" at bounding box center [395, 168] width 8 height 8
click at [393, 166] on icon "button" at bounding box center [395, 168] width 8 height 8
click at [394, 166] on icon "button" at bounding box center [395, 168] width 8 height 8
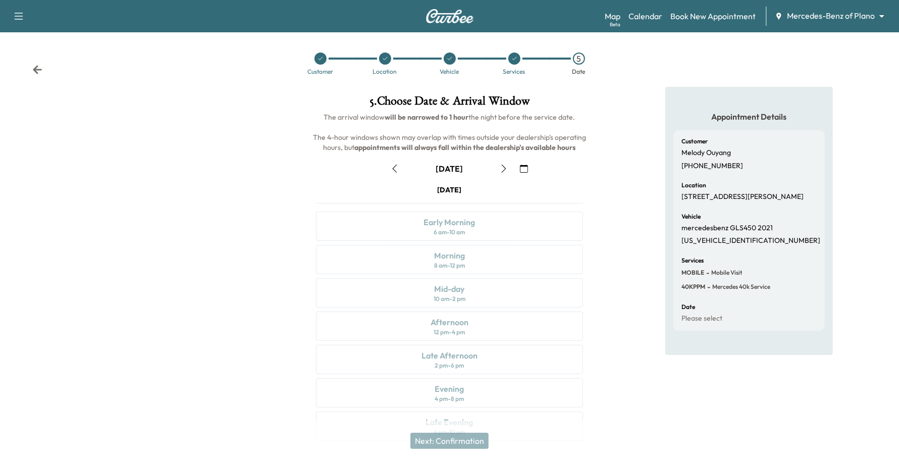
click at [394, 166] on icon "button" at bounding box center [395, 168] width 8 height 8
click at [399, 170] on icon "button" at bounding box center [395, 168] width 8 height 8
click at [507, 172] on icon "button" at bounding box center [504, 168] width 8 height 8
click at [508, 162] on button "button" at bounding box center [503, 168] width 17 height 16
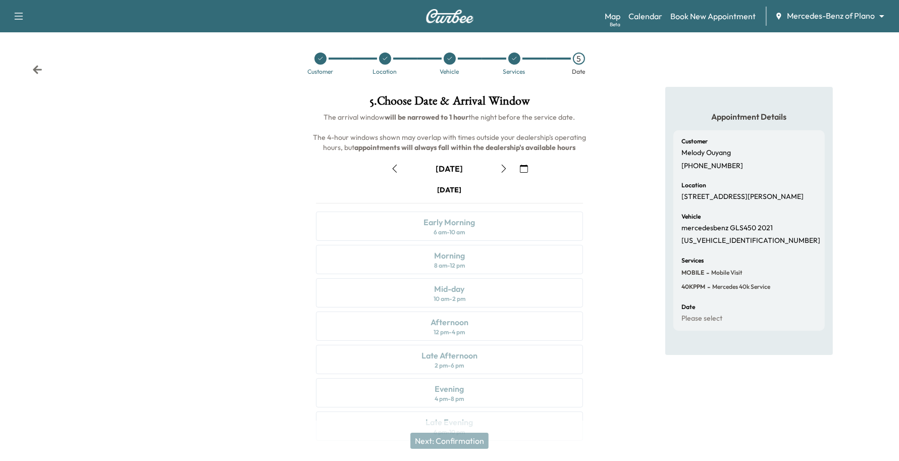
click at [393, 167] on icon "button" at bounding box center [395, 168] width 8 height 8
click at [525, 168] on icon "button" at bounding box center [524, 168] width 8 height 8
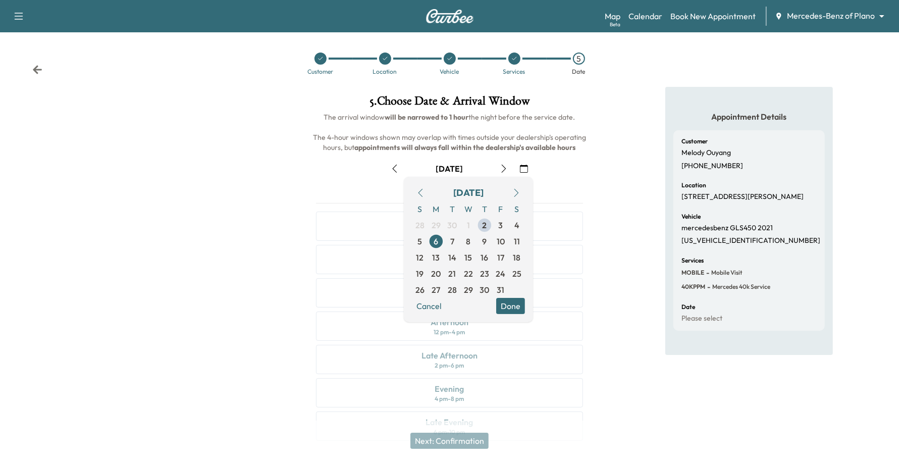
click at [606, 216] on div "Appointment Details Customer [PERSON_NAME] [PHONE_NUMBER] Location [STREET_ADDR…" at bounding box center [749, 270] width 300 height 366
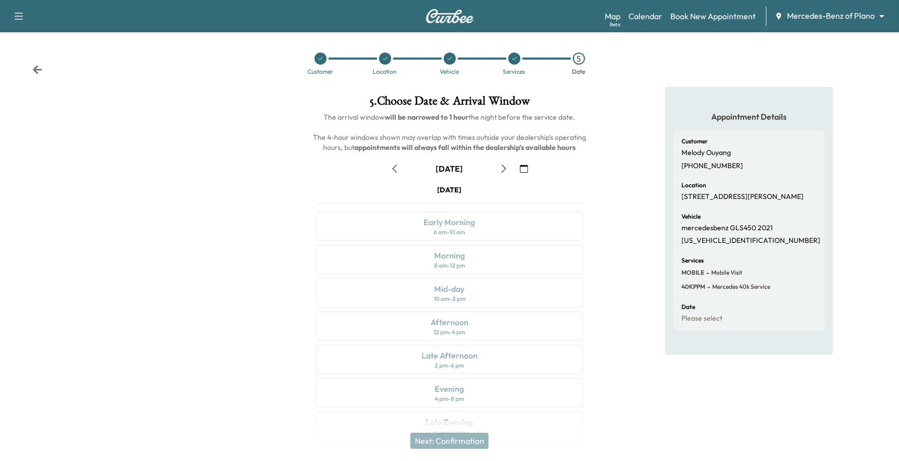
click at [399, 167] on icon "button" at bounding box center [395, 168] width 8 height 8
click at [533, 170] on div "[DATE]" at bounding box center [450, 168] width 284 height 16
click at [532, 171] on button "button" at bounding box center [523, 168] width 17 height 16
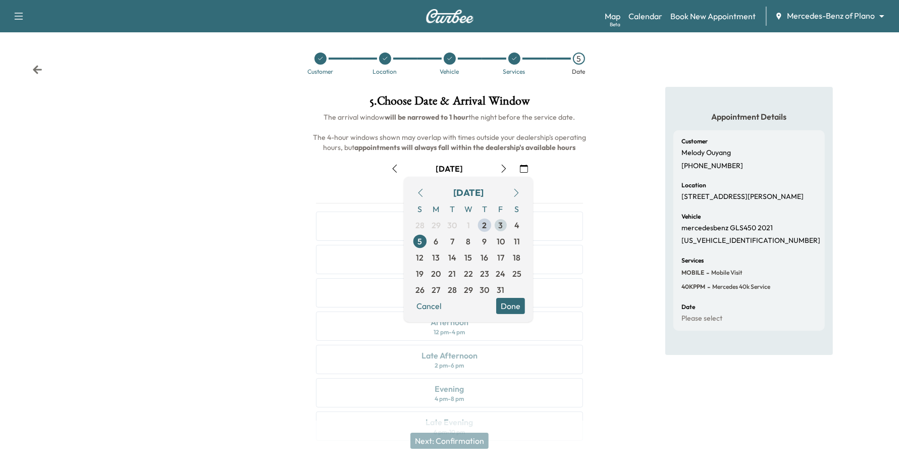
click at [503, 228] on span "3" at bounding box center [501, 225] width 5 height 12
click at [511, 305] on button "Done" at bounding box center [510, 306] width 29 height 16
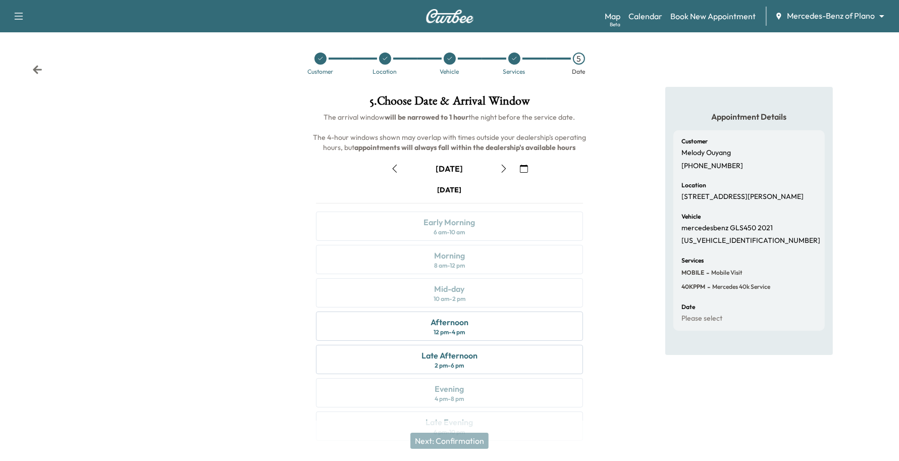
click at [503, 170] on icon "button" at bounding box center [504, 168] width 8 height 8
click at [394, 168] on icon "button" at bounding box center [395, 168] width 5 height 8
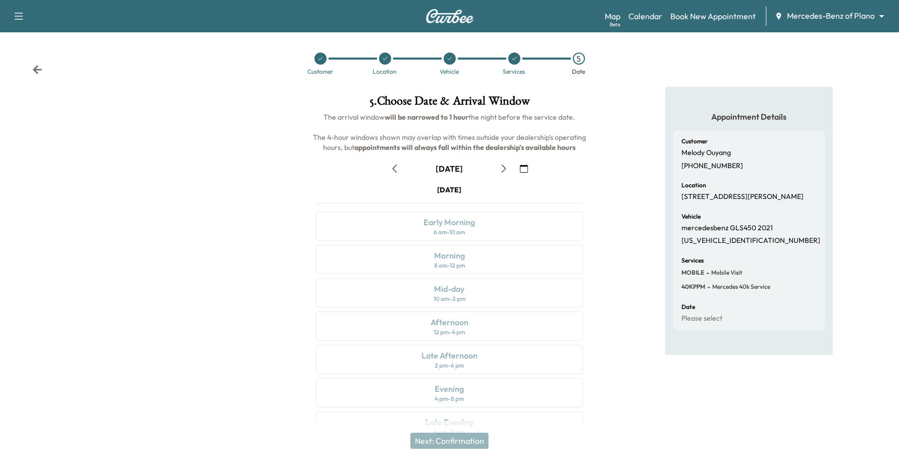
click at [528, 168] on icon "button" at bounding box center [524, 168] width 8 height 8
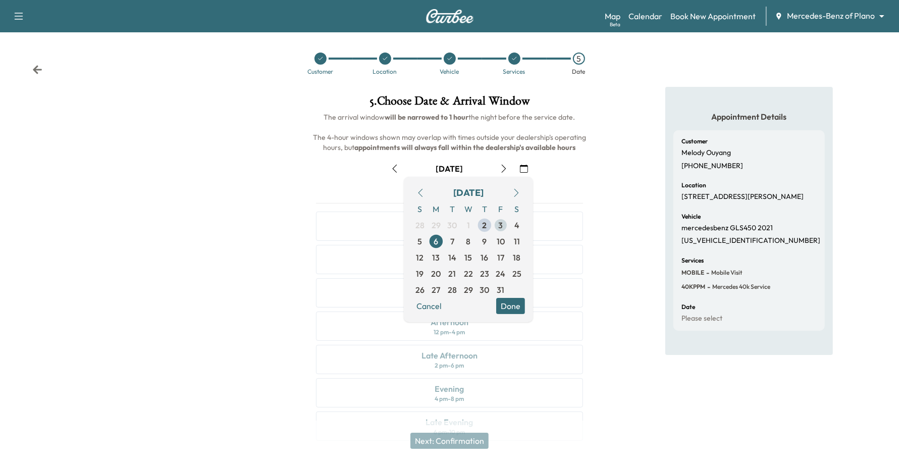
click at [501, 227] on span "3" at bounding box center [501, 225] width 5 height 12
click at [510, 304] on button "Done" at bounding box center [510, 306] width 29 height 16
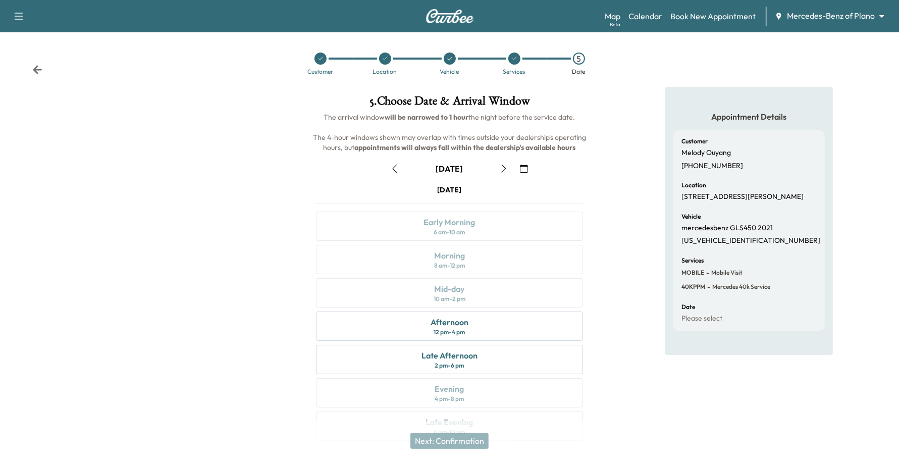
click at [516, 167] on button "button" at bounding box center [523, 168] width 17 height 16
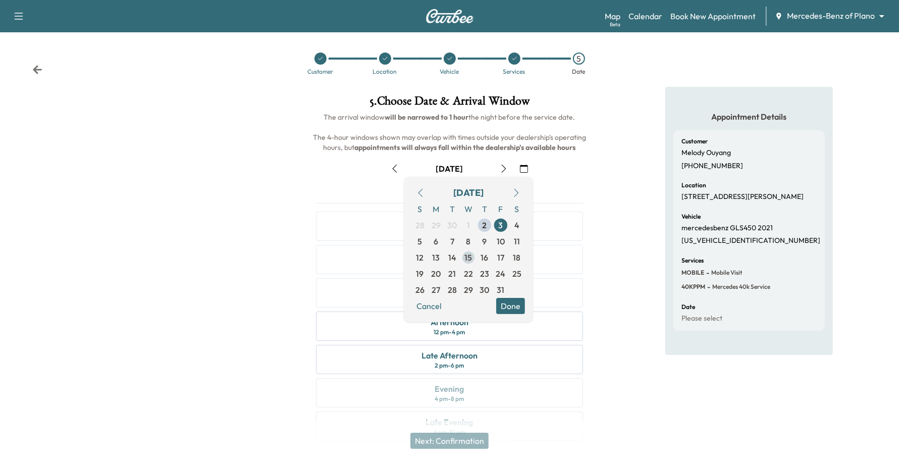
click at [464, 256] on span "15" at bounding box center [468, 257] width 16 height 16
click at [518, 309] on button "Done" at bounding box center [510, 306] width 29 height 16
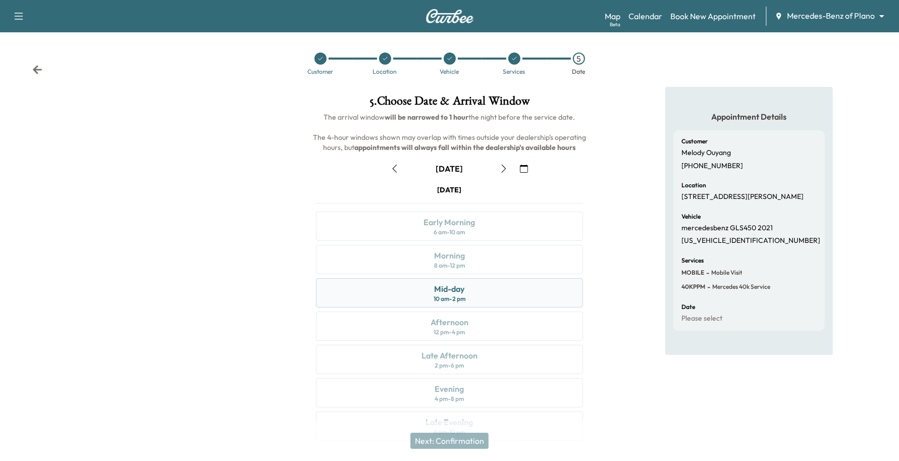
click at [468, 297] on div "Mid-day 10 am - 2 pm" at bounding box center [449, 292] width 267 height 29
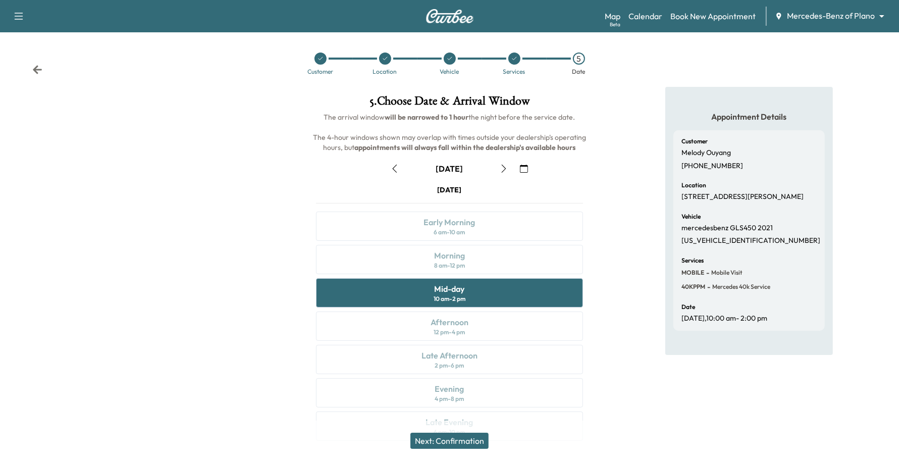
click at [448, 443] on button "Next: Confirmation" at bounding box center [449, 440] width 78 height 16
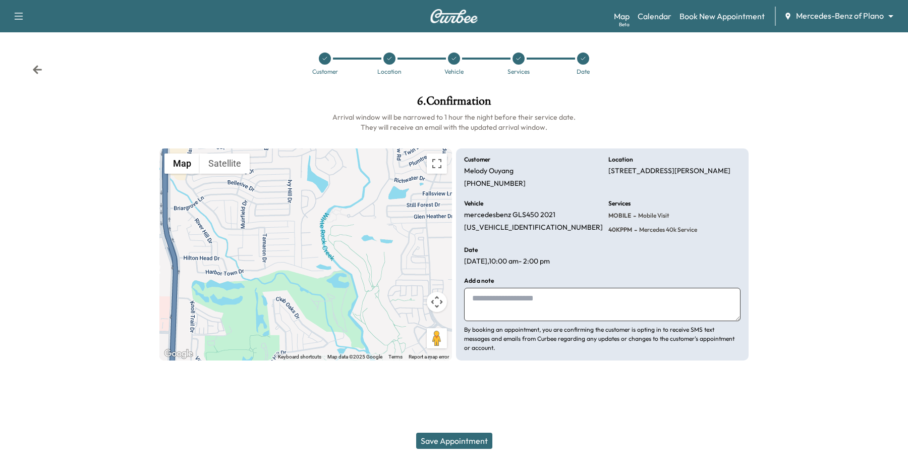
click at [447, 440] on button "Save Appointment" at bounding box center [454, 440] width 76 height 16
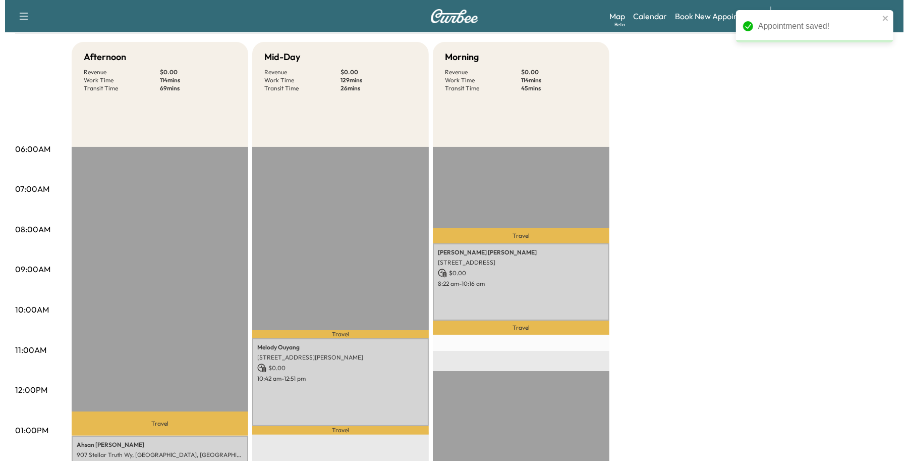
scroll to position [189, 0]
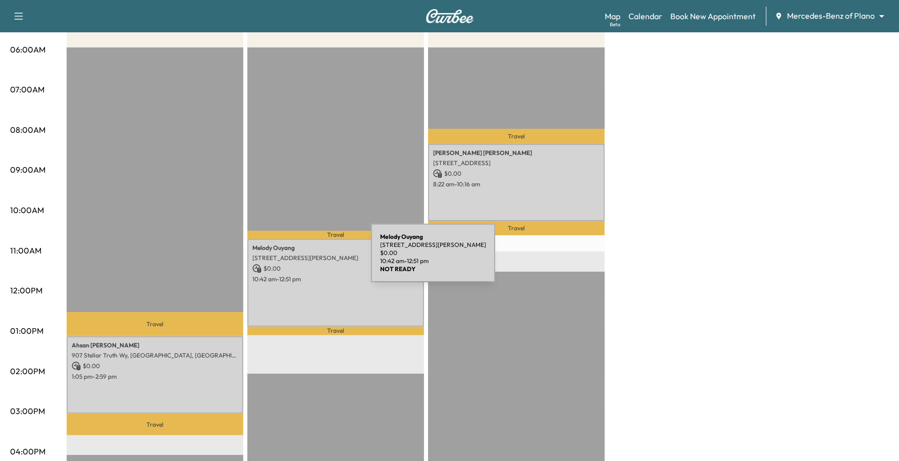
click at [295, 259] on div "[PERSON_NAME] [STREET_ADDRESS][PERSON_NAME] $ 0.00 10:42 am - 12:51 pm" at bounding box center [335, 283] width 177 height 88
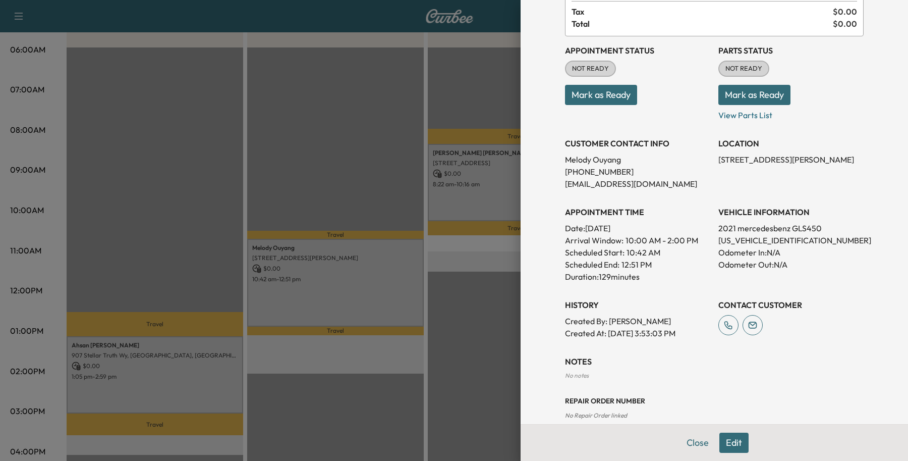
scroll to position [0, 0]
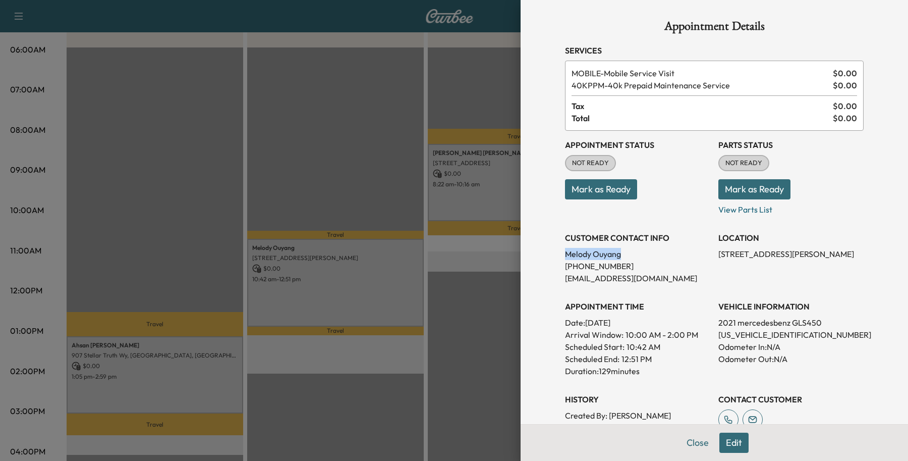
drag, startPoint x: 621, startPoint y: 256, endPoint x: 545, endPoint y: 255, distance: 75.7
click at [553, 255] on div "Appointment Details Services MOBILE - Mobile Service Visit $ 0.00 40KPPM - 40k …" at bounding box center [714, 290] width 323 height 581
copy p "[PERSON_NAME]"
drag, startPoint x: 618, startPoint y: 263, endPoint x: 550, endPoint y: 263, distance: 68.1
click at [553, 263] on div "Appointment Details Services MOBILE - Mobile Service Visit $ 0.00 40KPPM - 40k …" at bounding box center [714, 290] width 323 height 581
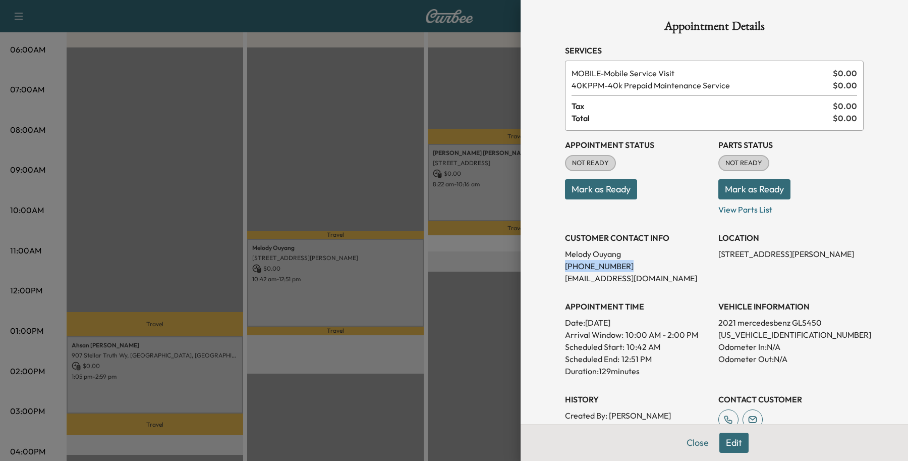
copy p "[PHONE_NUMBER]"
